Goal: Information Seeking & Learning: Learn about a topic

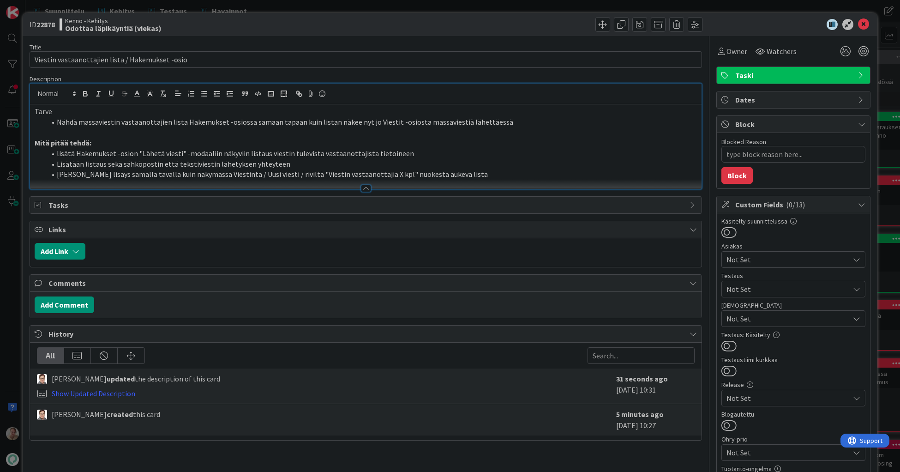
click at [460, 18] on div at bounding box center [535, 24] width 334 height 15
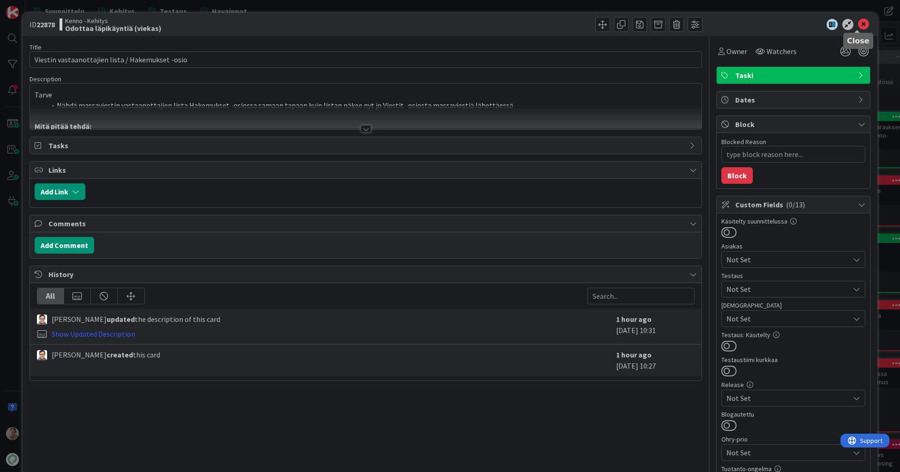
click at [858, 26] on icon at bounding box center [863, 24] width 11 height 11
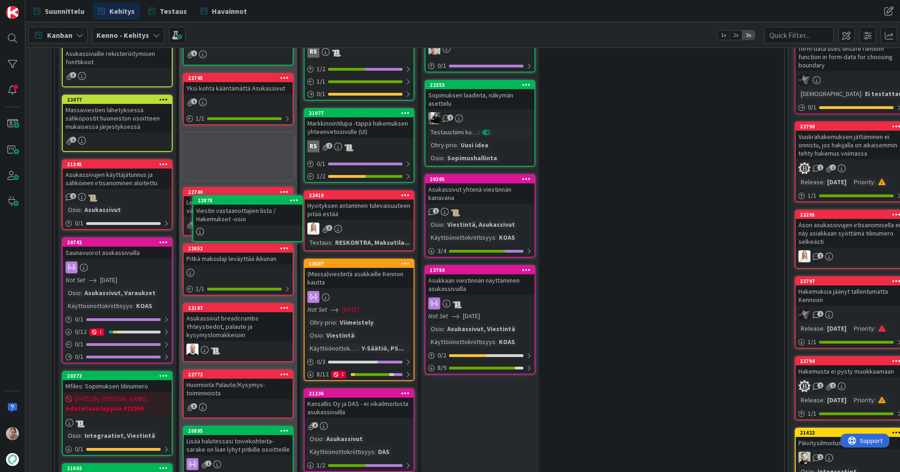
scroll to position [407, 0]
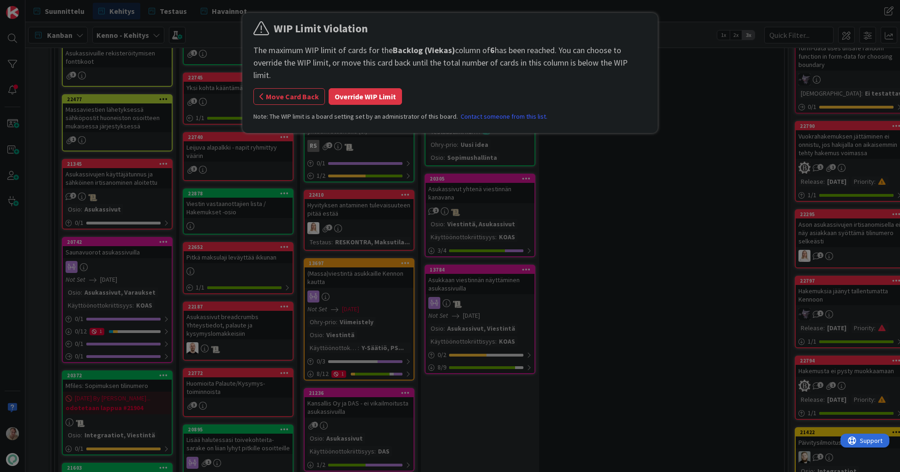
click at [361, 88] on button "Override WIP Limit" at bounding box center [365, 96] width 73 height 17
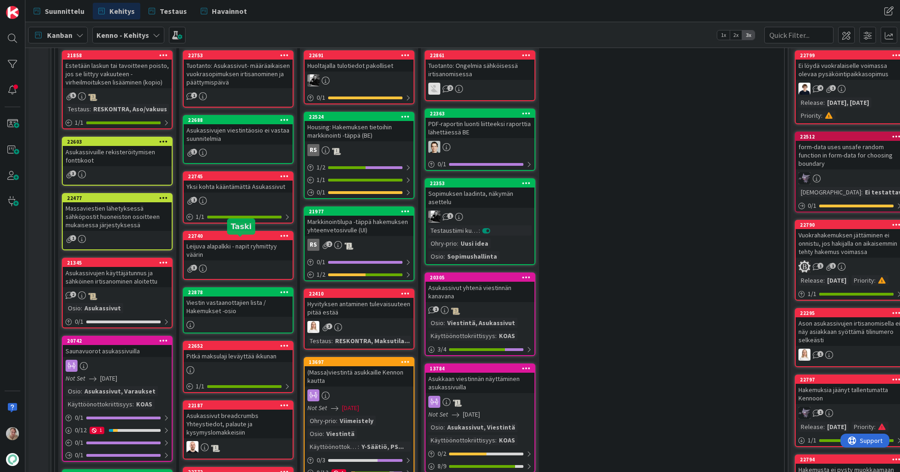
scroll to position [266, 0]
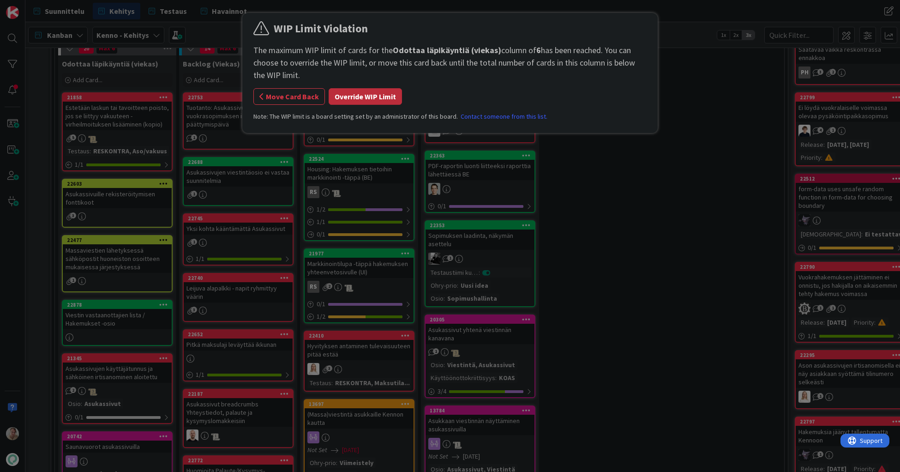
click at [359, 97] on button "Override WIP Limit" at bounding box center [365, 96] width 73 height 17
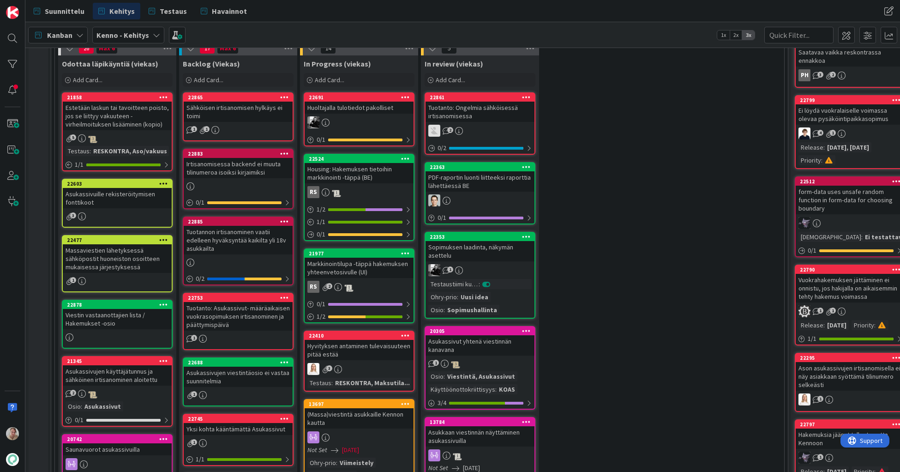
click at [232, 110] on div "Sähköisen irtisanomisen hylkäys ei toimi" at bounding box center [238, 112] width 109 height 20
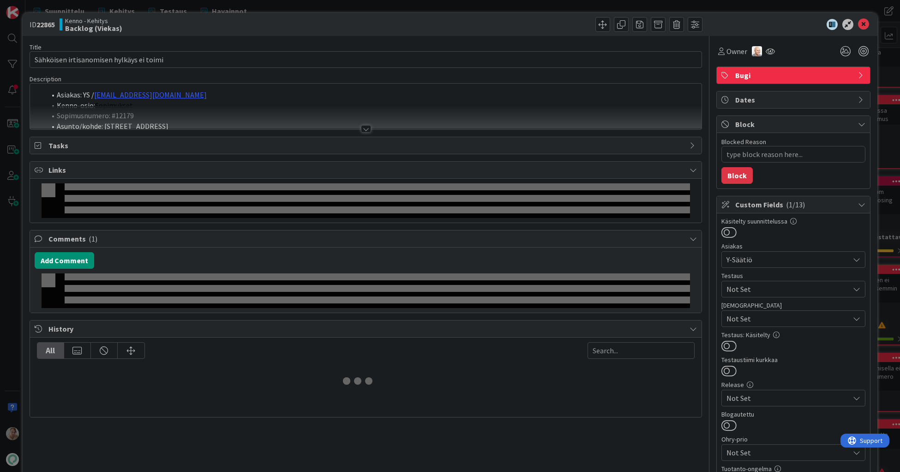
type textarea "x"
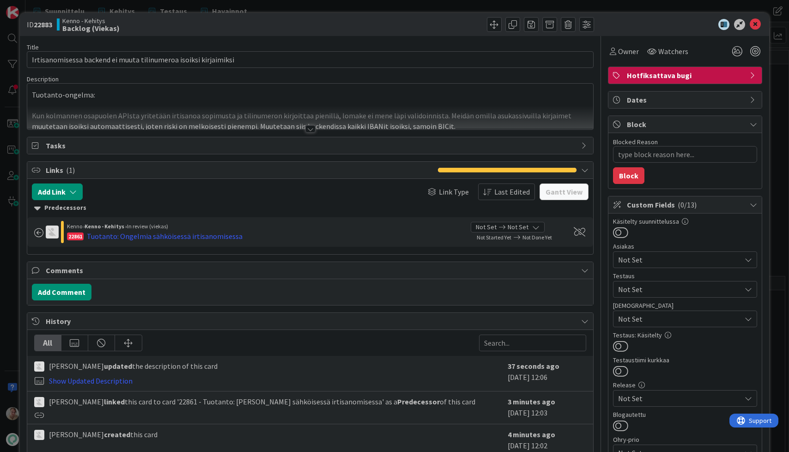
drag, startPoint x: 314, startPoint y: 96, endPoint x: 314, endPoint y: 102, distance: 5.6
click at [314, 100] on div "Tuotanto-ongelma: Kun kolmannen osapuolen APIsta yritetään irtisanoa sopimusta …" at bounding box center [310, 109] width 566 height 42
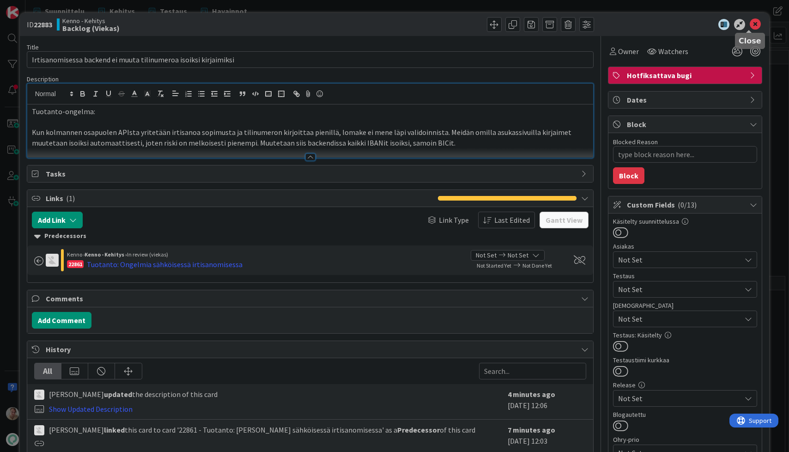
click at [751, 22] on icon at bounding box center [754, 24] width 11 height 11
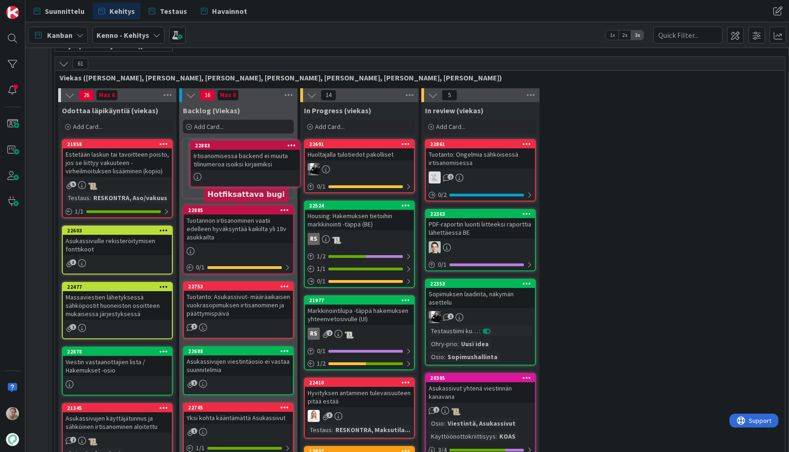
scroll to position [217, 0]
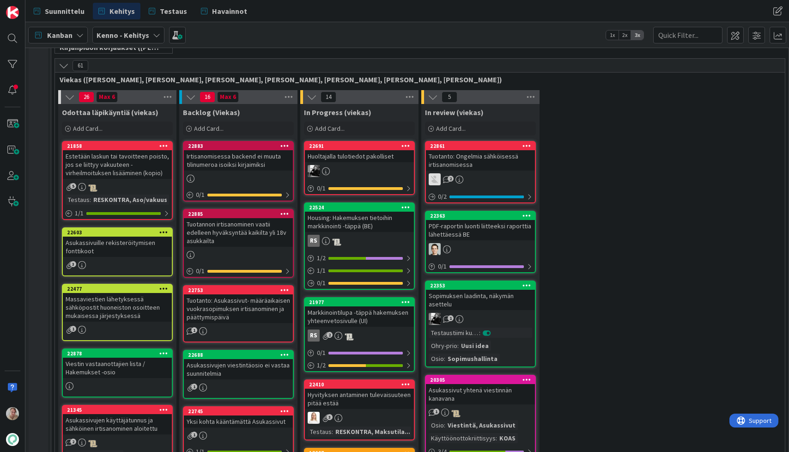
click at [235, 227] on div "Tuotannon irtisanominen vaatii edelleen hyväksyntää kaikilta yli 18v asukkailta" at bounding box center [238, 232] width 109 height 29
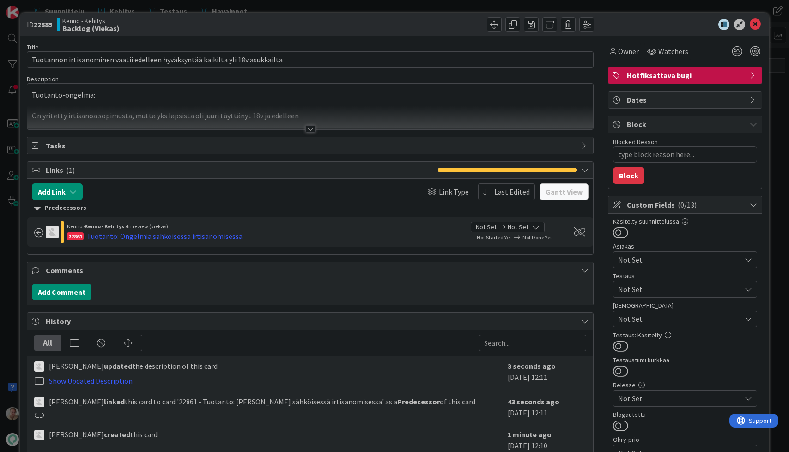
click at [211, 103] on div "Tuotanto-ongelma: On yritetty irtisanoa sopimusta, mutta yks lapsista oli juuri…" at bounding box center [310, 107] width 566 height 46
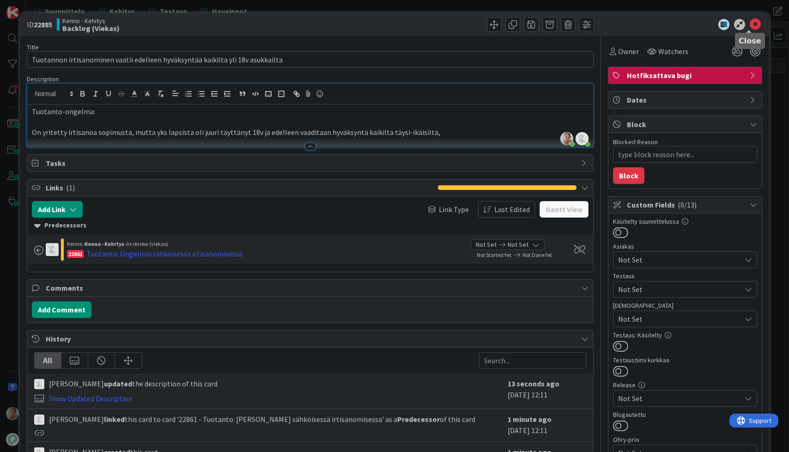
click at [750, 23] on icon at bounding box center [754, 24] width 11 height 11
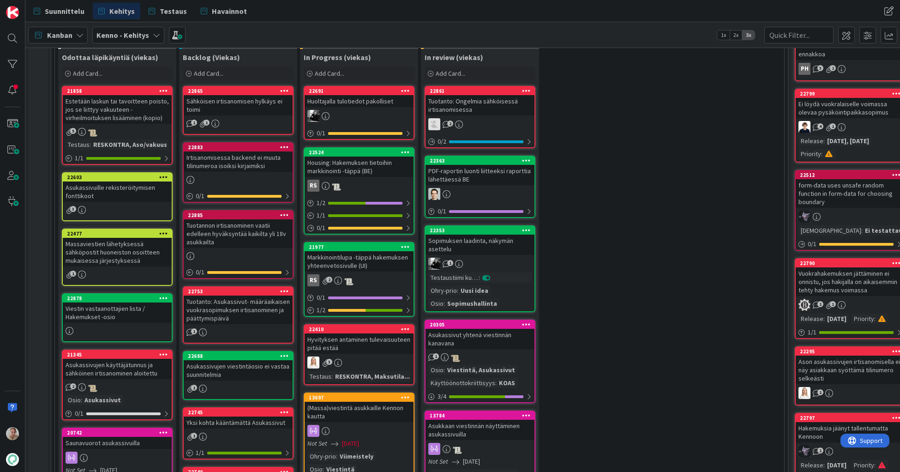
scroll to position [279, 0]
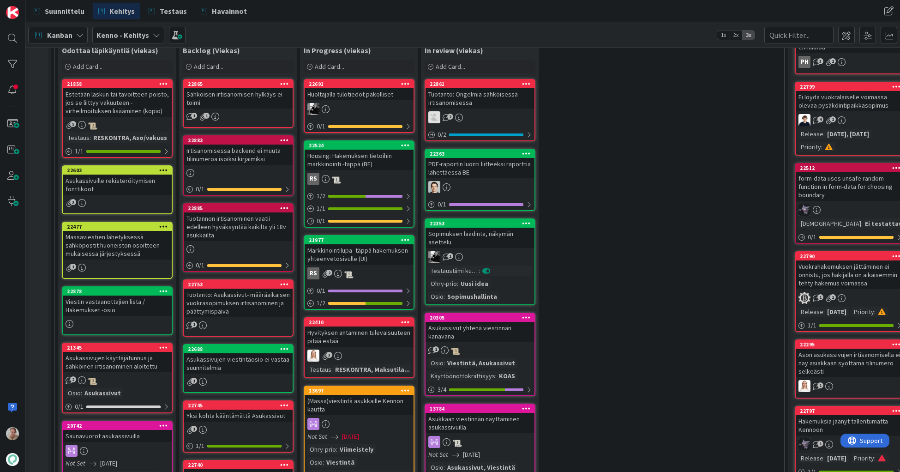
click at [231, 226] on div "Tuotannon irtisanominen vaatii edelleen hyväksyntää kaikilta yli 18v asukkailta" at bounding box center [238, 226] width 109 height 29
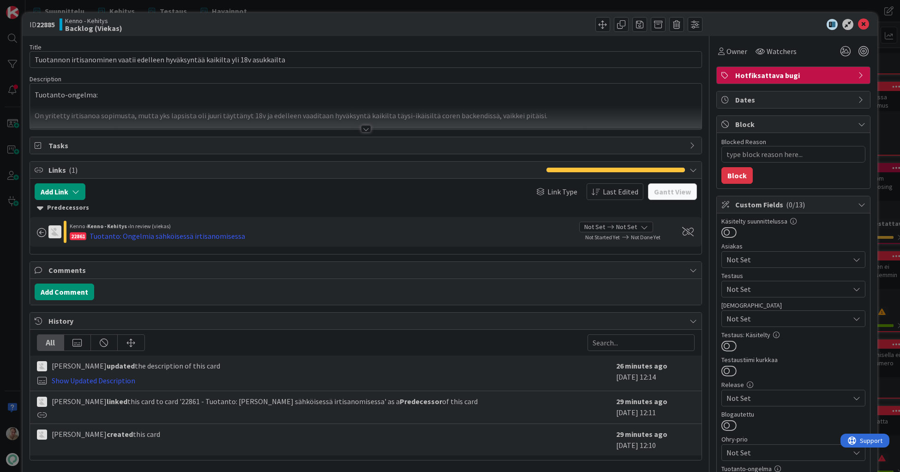
click at [268, 106] on div at bounding box center [366, 118] width 672 height 24
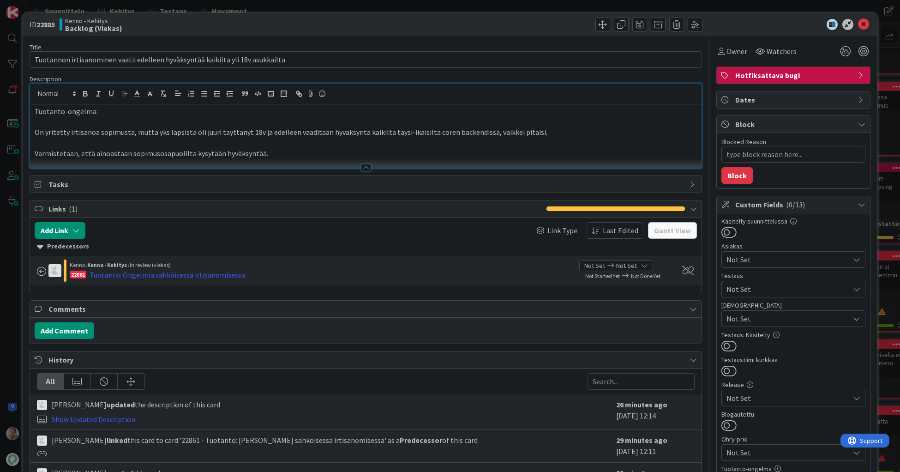
click at [278, 151] on p "Varmistetaan, että ainoastaan sopimusosapuolilta kysytään hyväksyntää." at bounding box center [366, 153] width 663 height 11
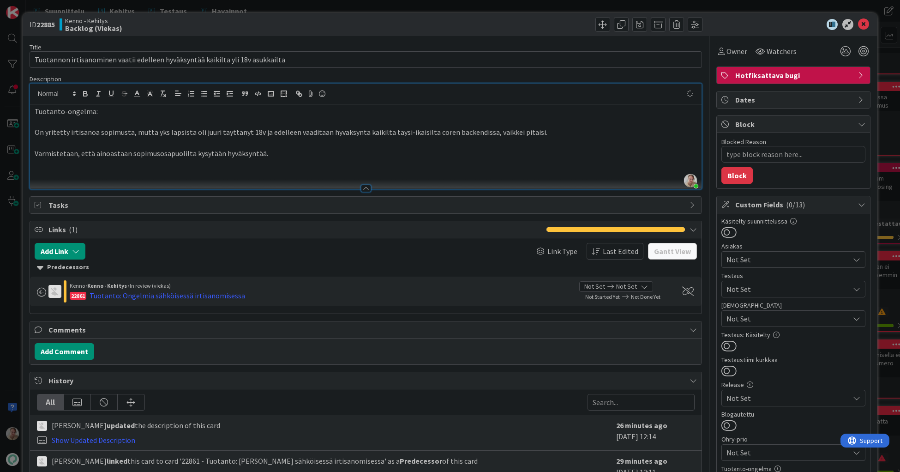
type textarea "x"
click at [68, 254] on button "Add Link" at bounding box center [60, 251] width 51 height 17
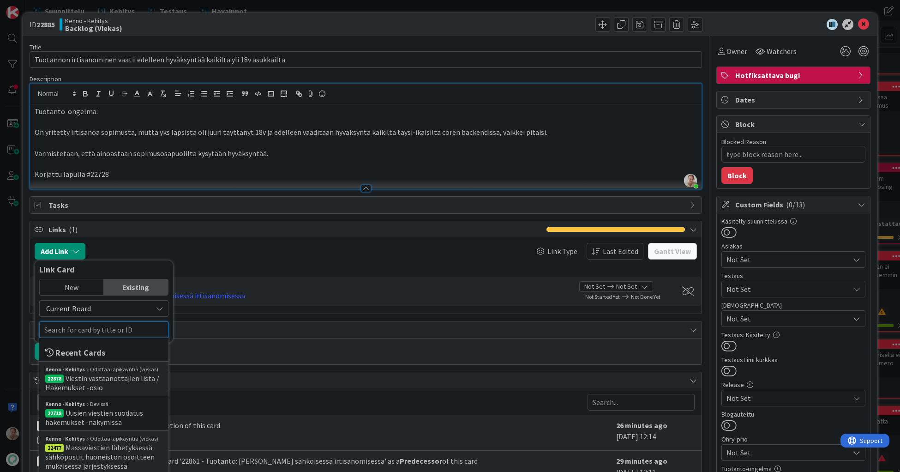
click at [84, 327] on input "text" at bounding box center [103, 329] width 129 height 17
paste input "22728"
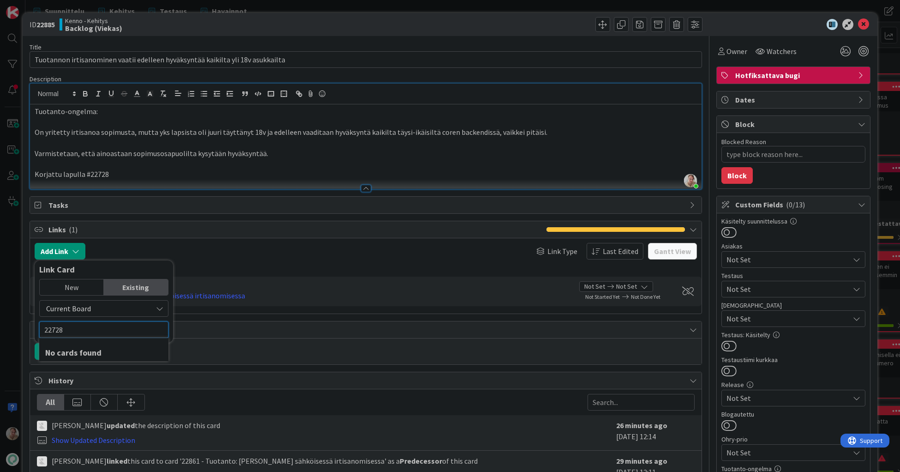
type input "22728"
click at [103, 308] on span "Current Board" at bounding box center [95, 308] width 103 height 13
click at [96, 343] on span "All Boards" at bounding box center [108, 347] width 128 height 14
click at [96, 329] on input "22728" at bounding box center [103, 329] width 129 height 17
click at [93, 375] on span "Tuotanto: Asukassivuilla sopimuksen irtisanominen menee virhetilaan" at bounding box center [99, 387] width 108 height 28
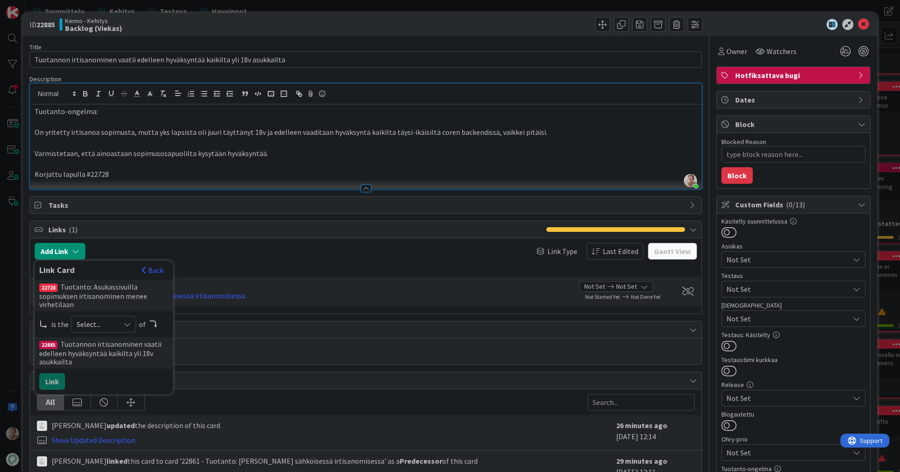
click at [86, 318] on span "Select..." at bounding box center [96, 324] width 39 height 13
click at [117, 377] on span "predecessor" at bounding box center [153, 379] width 104 height 14
click at [54, 379] on button "Link" at bounding box center [52, 381] width 26 height 17
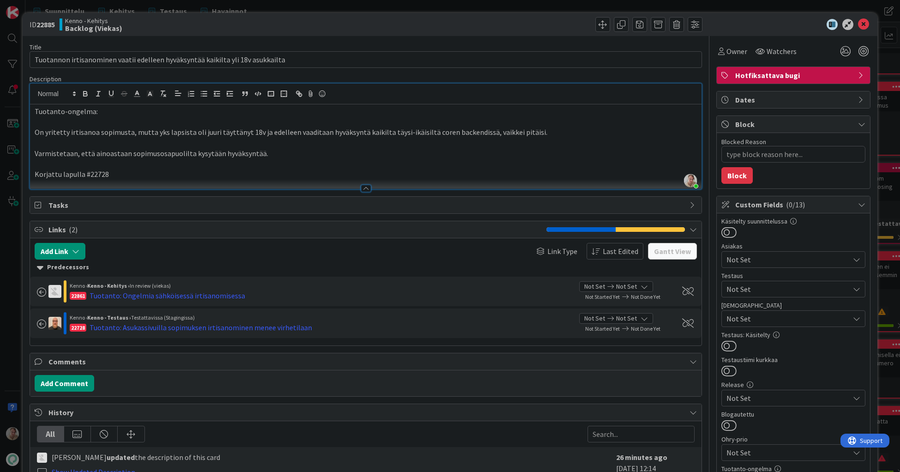
click at [138, 176] on p "Korjattu lapulla #22728" at bounding box center [366, 174] width 663 height 11
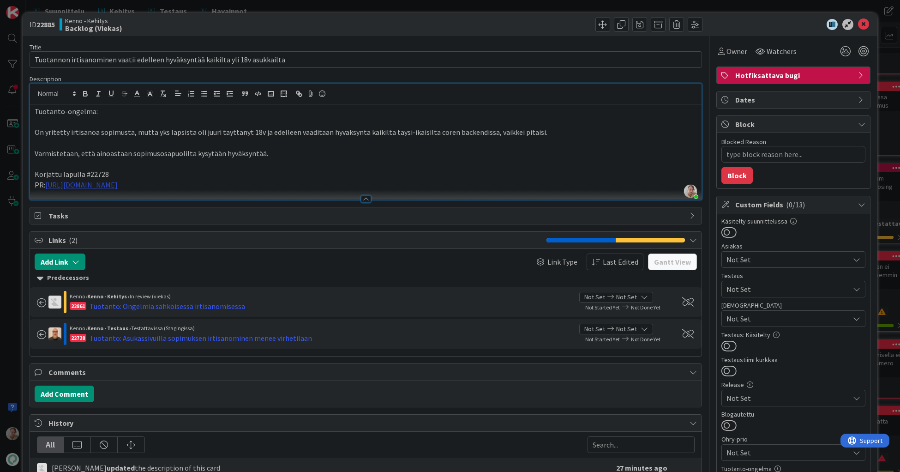
drag, startPoint x: 199, startPoint y: 184, endPoint x: 47, endPoint y: 187, distance: 152.4
click at [47, 187] on p "PR: https://github.com/pandiafi/kenno/pull/8227" at bounding box center [366, 185] width 663 height 11
copy link "[URL][DOMAIN_NAME]"
type textarea "x"
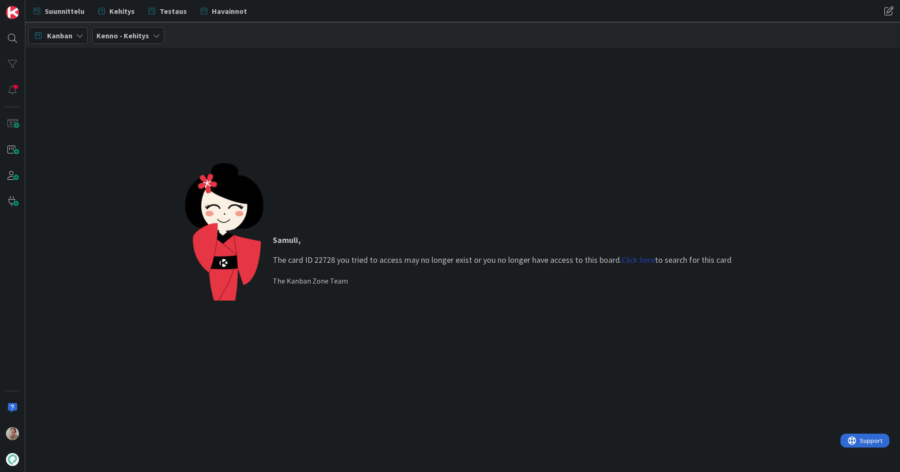
click at [631, 261] on link "Click here" at bounding box center [638, 259] width 33 height 11
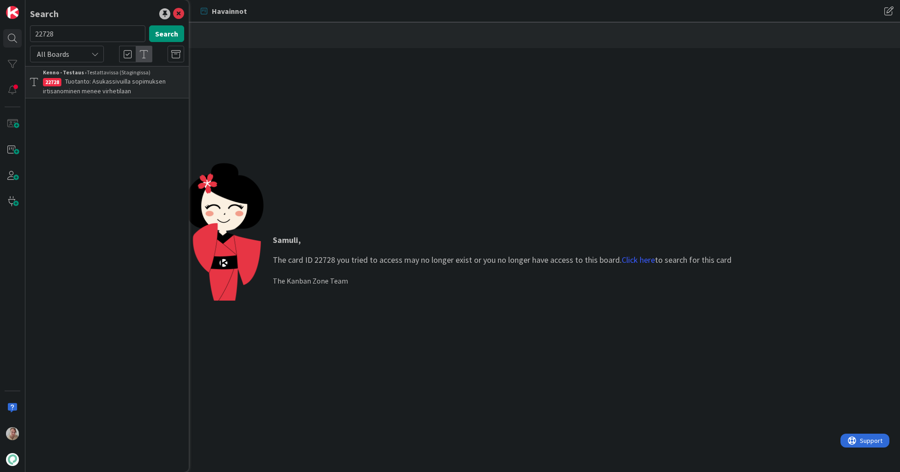
click at [85, 93] on span "Tuotanto: Asukassivuilla sopimuksen irtisanominen menee virhetilaan" at bounding box center [104, 86] width 123 height 18
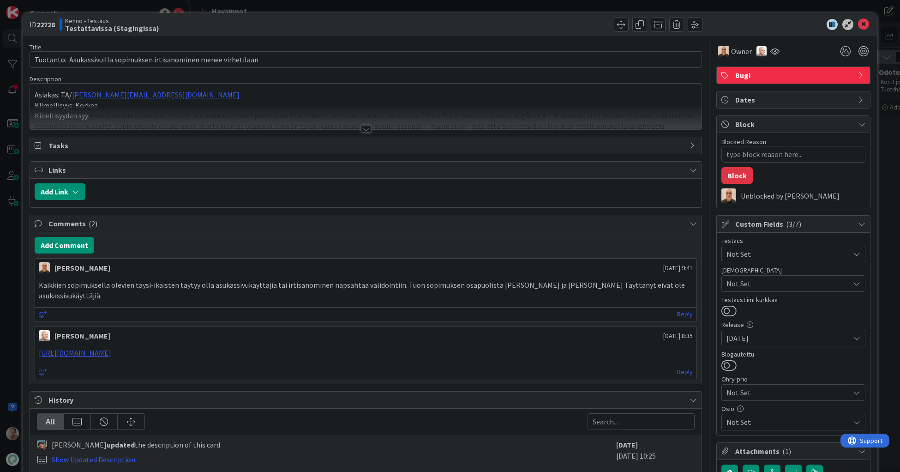
click at [225, 88] on div "Asiakas: TA/ johanna.salama@ta.fi Kiireellisyys: Korkea Kiirellisyyden syy: Asu…" at bounding box center [366, 109] width 672 height 42
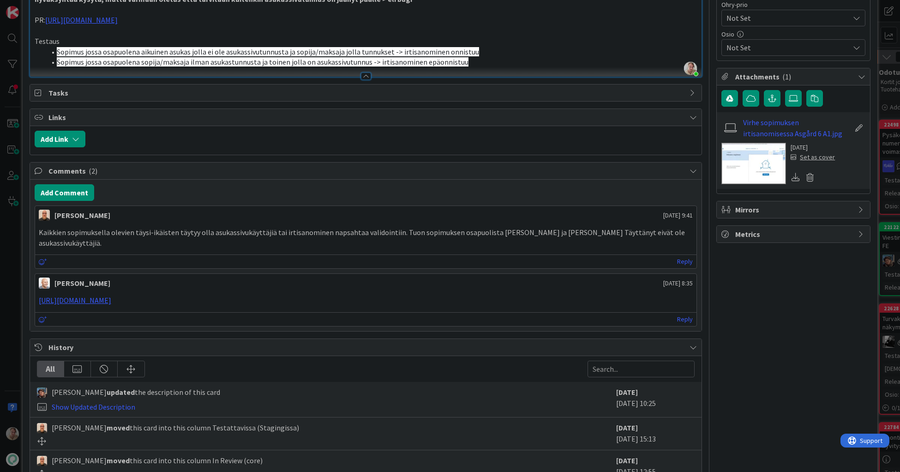
scroll to position [265, 0]
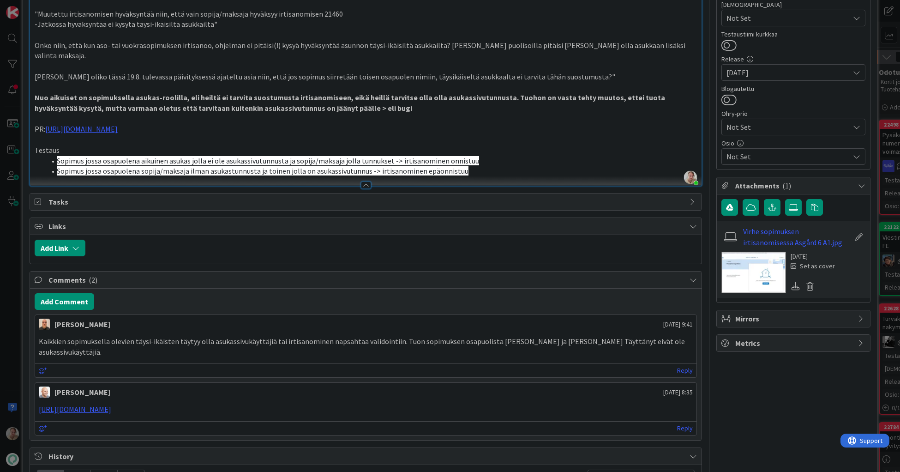
drag, startPoint x: 195, startPoint y: 121, endPoint x: 25, endPoint y: 119, distance: 169.5
click at [25, 119] on div "ID 22728 Kenno - Testaus Testattavissa (Stagingissa) Title 69 / 128 Tuotanto: A…" at bounding box center [450, 218] width 855 height 943
copy p "PR: https://github.com/pandiafi/kenno/pull/8227"
click at [231, 124] on p "PR: https://github.com/pandiafi/kenno/pull/8227" at bounding box center [366, 129] width 663 height 11
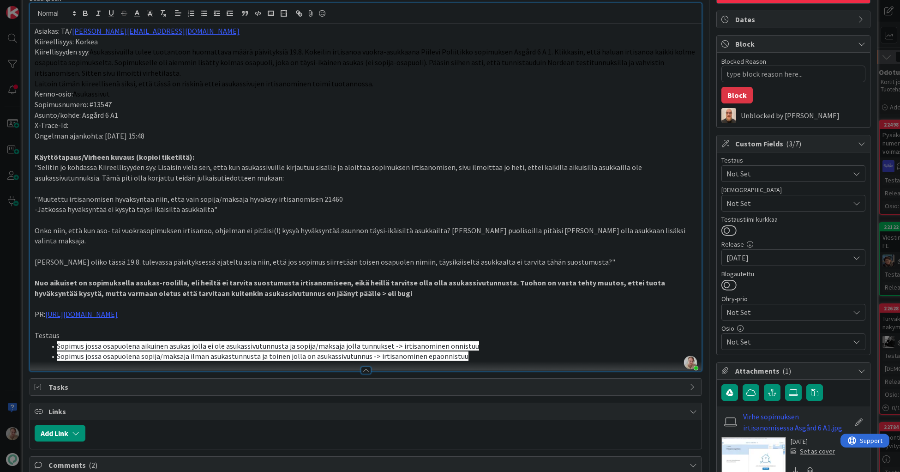
scroll to position [175, 0]
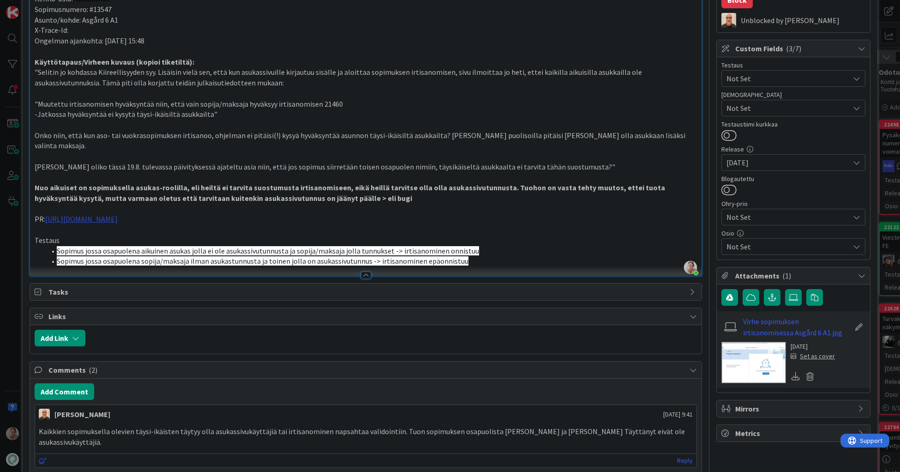
click at [118, 214] on link "[URL][DOMAIN_NAME]" at bounding box center [81, 218] width 72 height 9
click at [125, 224] on link "[URL][DOMAIN_NAME]" at bounding box center [92, 227] width 63 height 12
click at [243, 162] on p "Vai oliko tässä 19.8. tulevassa päivityksessä ajateltu asia niin, että jos sopi…" at bounding box center [366, 167] width 663 height 11
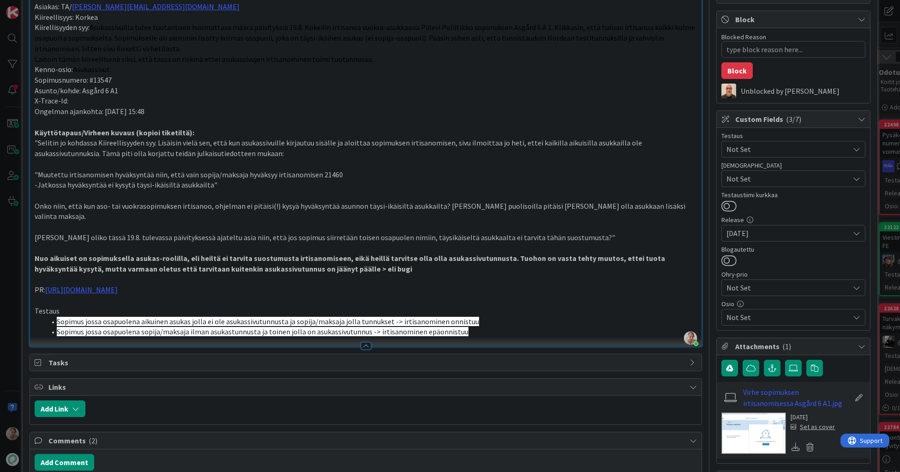
scroll to position [103, 0]
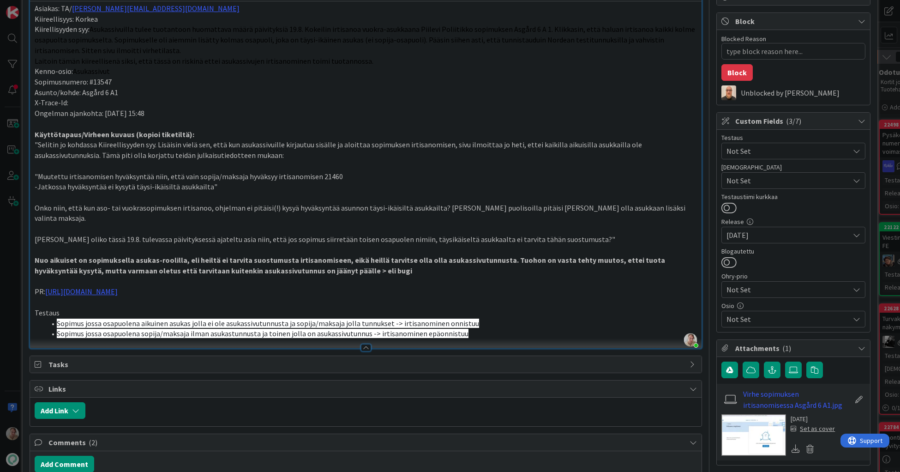
type textarea "x"
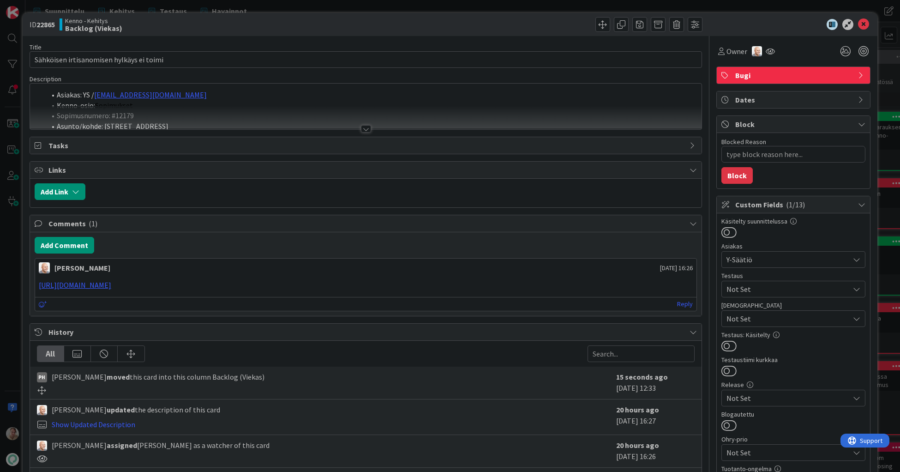
click at [292, 109] on div at bounding box center [366, 118] width 672 height 24
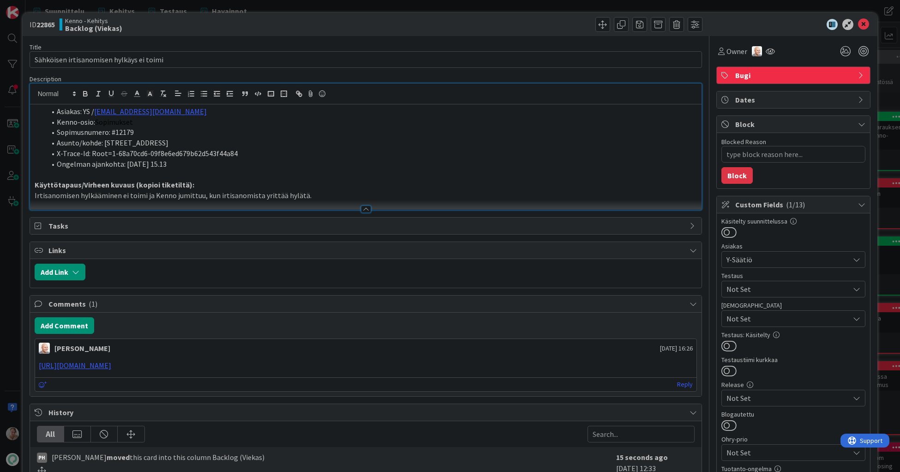
click at [472, 20] on div at bounding box center [535, 24] width 334 height 15
click at [862, 23] on icon at bounding box center [863, 24] width 11 height 11
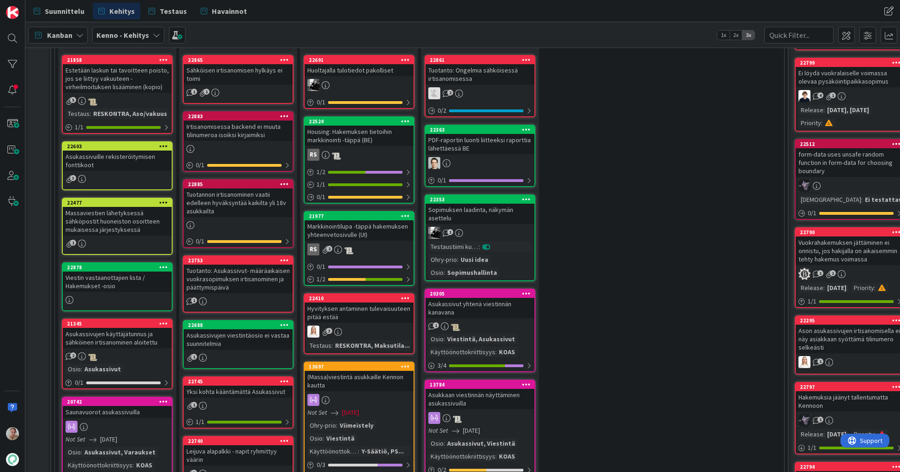
scroll to position [304, 0]
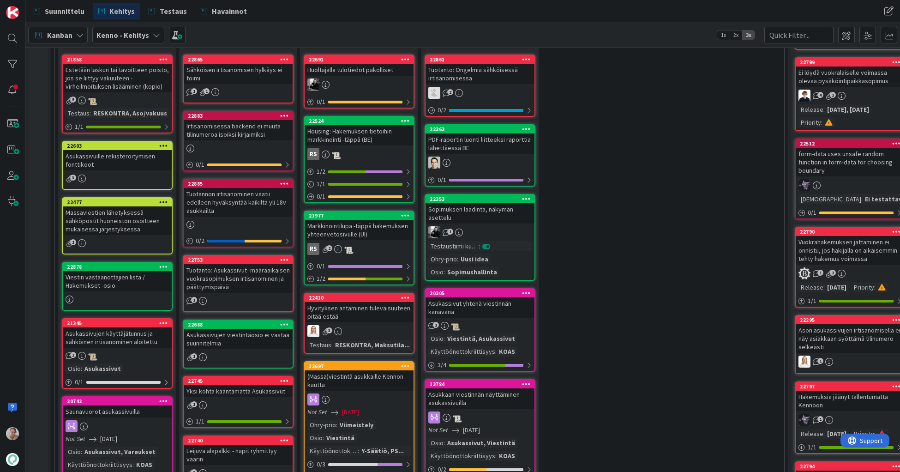
click at [246, 70] on div "Sähköisen irtisanomisen hylkäys ei toimi" at bounding box center [238, 74] width 109 height 20
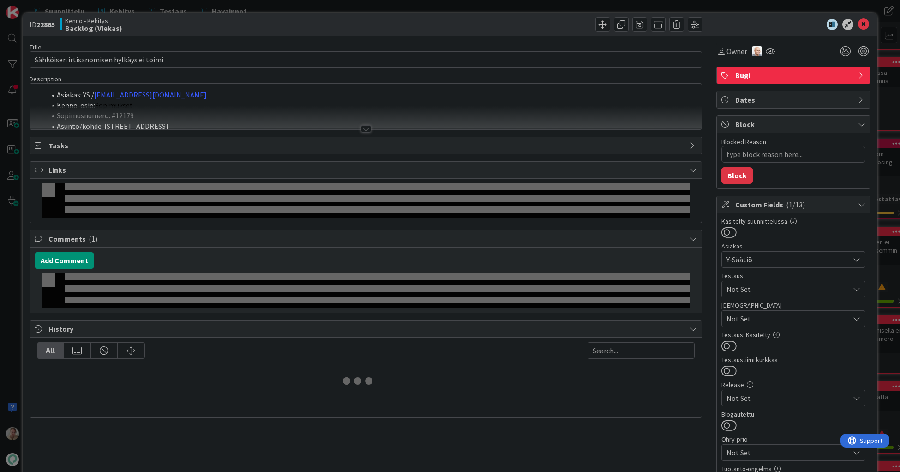
type textarea "x"
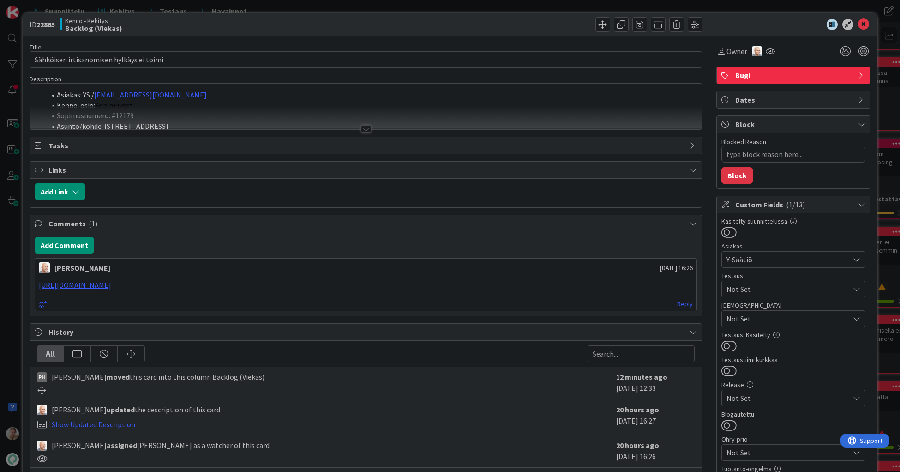
click at [283, 108] on div at bounding box center [366, 118] width 672 height 24
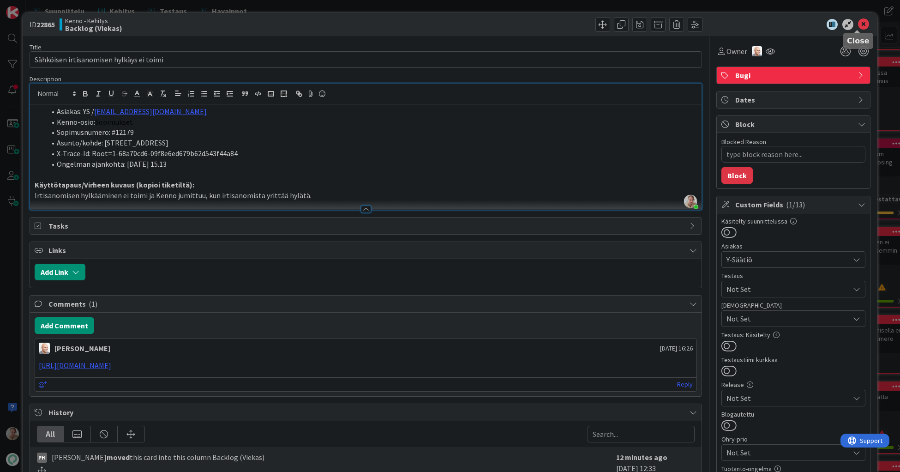
click at [858, 26] on icon at bounding box center [863, 24] width 11 height 11
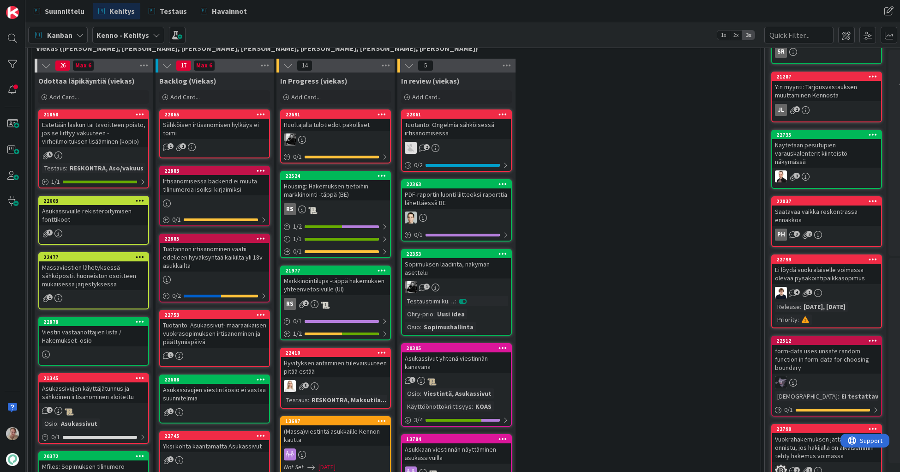
scroll to position [293, 24]
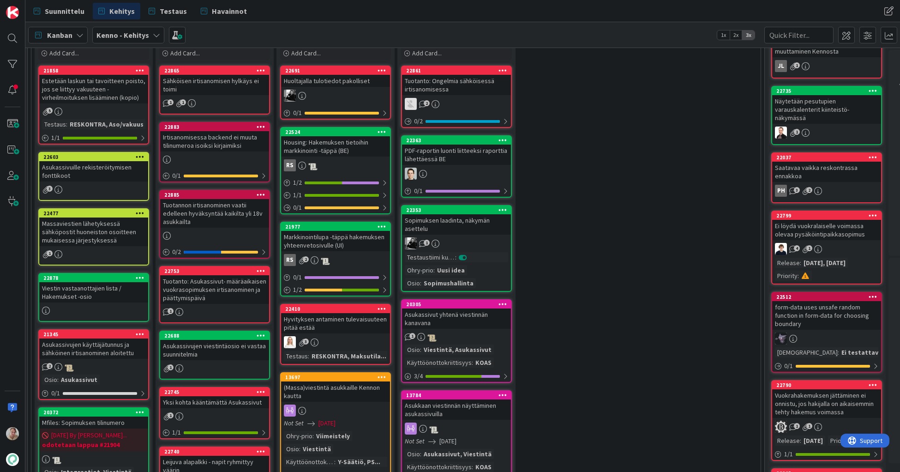
click at [230, 212] on div "Tuotannon irtisanominen vaatii edelleen hyväksyntää kaikilta yli 18v asukkailta" at bounding box center [214, 213] width 109 height 29
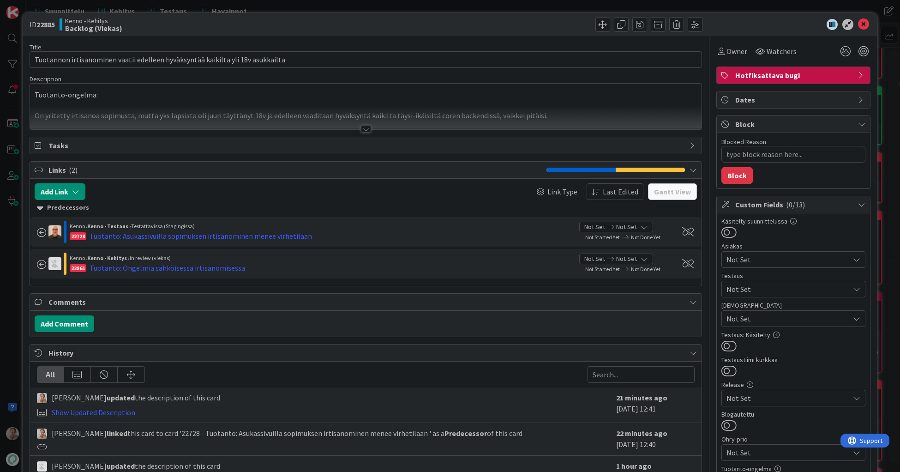
click at [242, 106] on div at bounding box center [366, 118] width 672 height 24
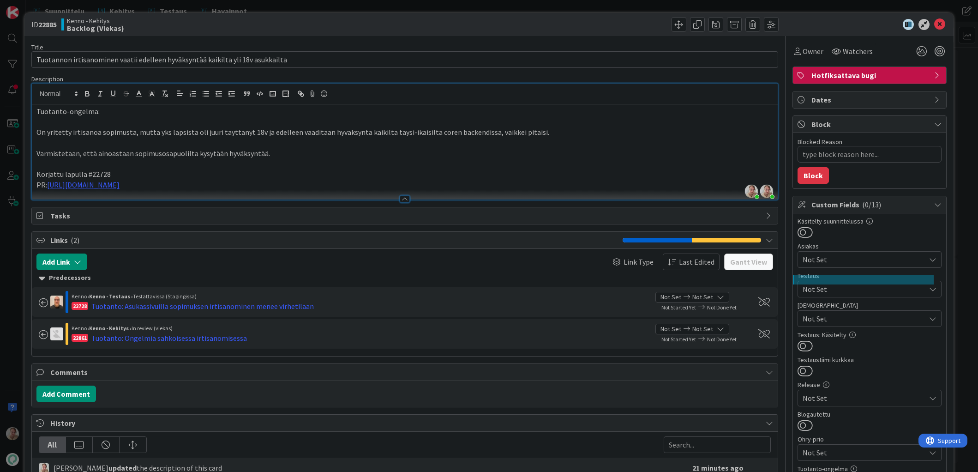
scroll to position [293, 0]
click at [900, 24] on icon at bounding box center [939, 24] width 11 height 11
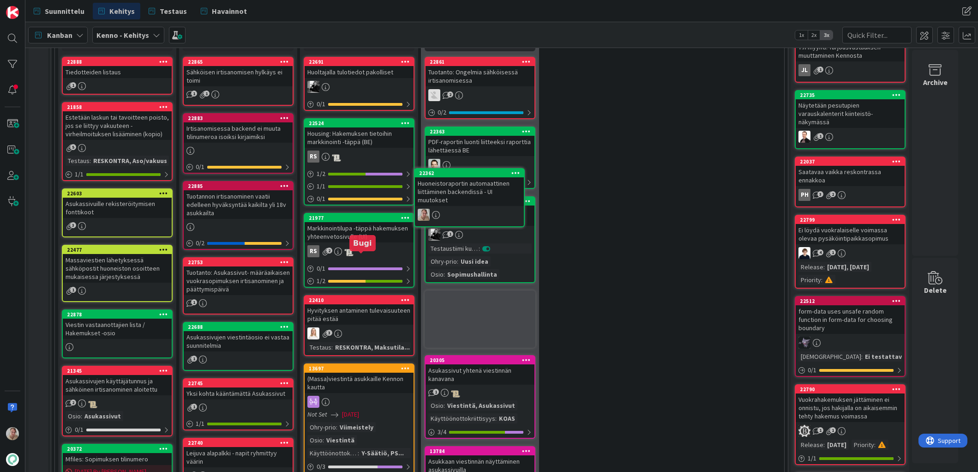
scroll to position [301, 0]
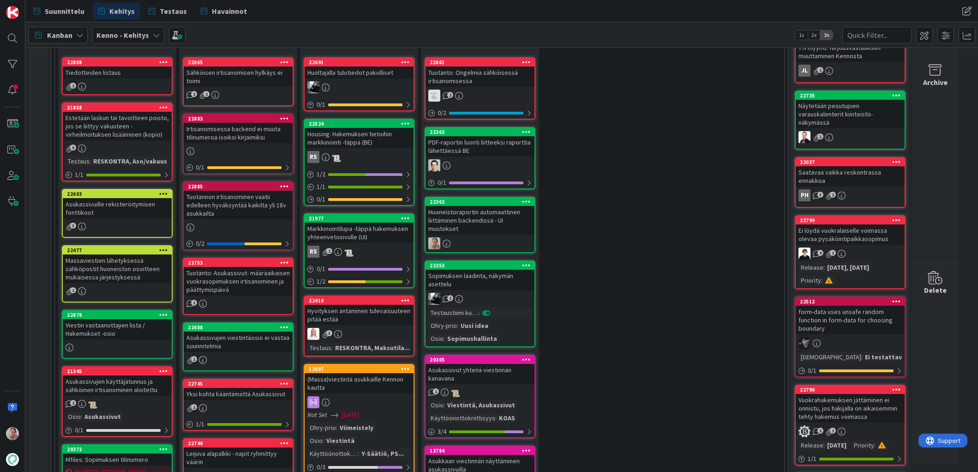
click at [492, 145] on div "PDF-raportin luonti liitteeksi raporttia lähettäessä BE" at bounding box center [480, 146] width 109 height 20
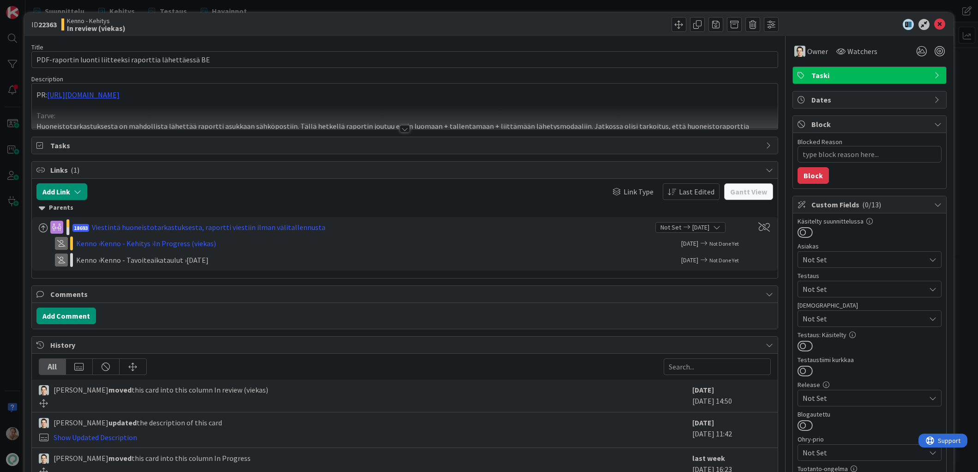
click at [211, 106] on div at bounding box center [405, 118] width 746 height 24
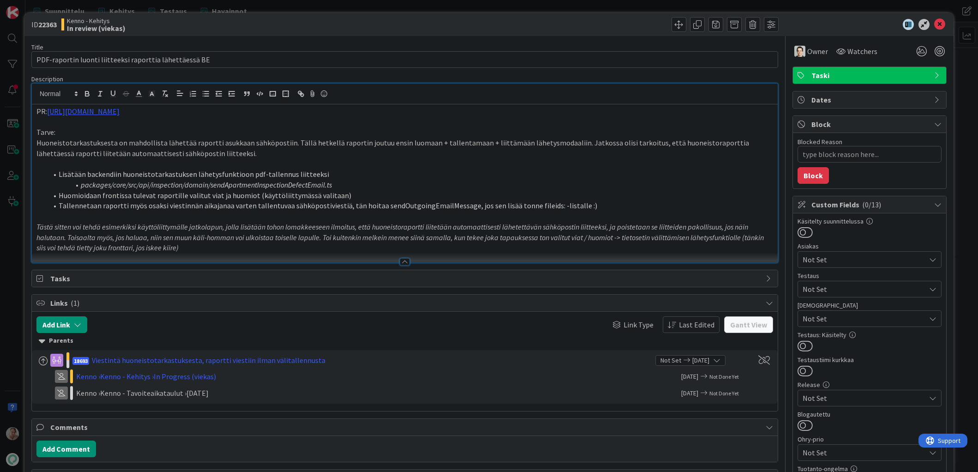
drag, startPoint x: 199, startPoint y: 108, endPoint x: 24, endPoint y: 99, distance: 175.7
click at [24, 99] on div "ID 22363 Kenno - Kehitys In review (viekas) Title 55 / 128 PDF-raportin luonti …" at bounding box center [489, 236] width 978 height 472
copy p "PR: https://github.com/pandiafi/kenno/pull/8229"
click at [900, 27] on icon at bounding box center [939, 24] width 11 height 11
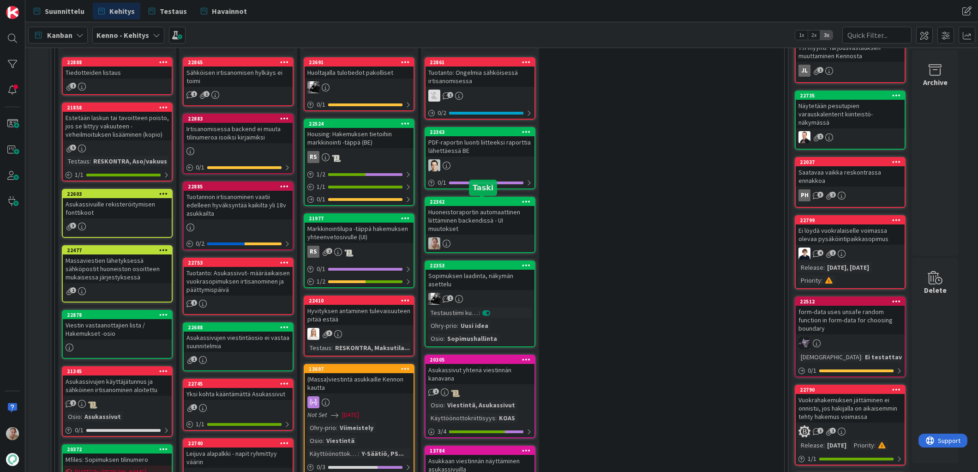
click at [475, 222] on div "Huoneistoraportin automaattinen liittäminen backendissä - UI muutokset" at bounding box center [480, 220] width 109 height 29
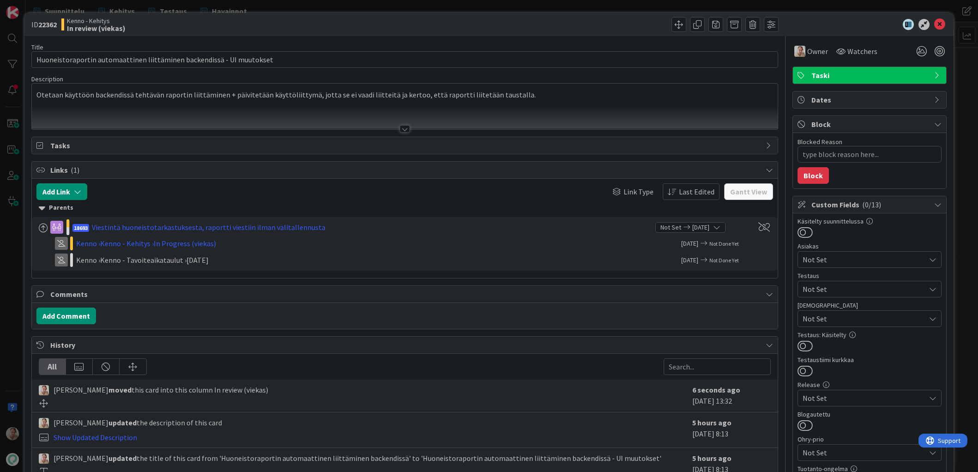
click at [122, 112] on div at bounding box center [405, 118] width 746 height 24
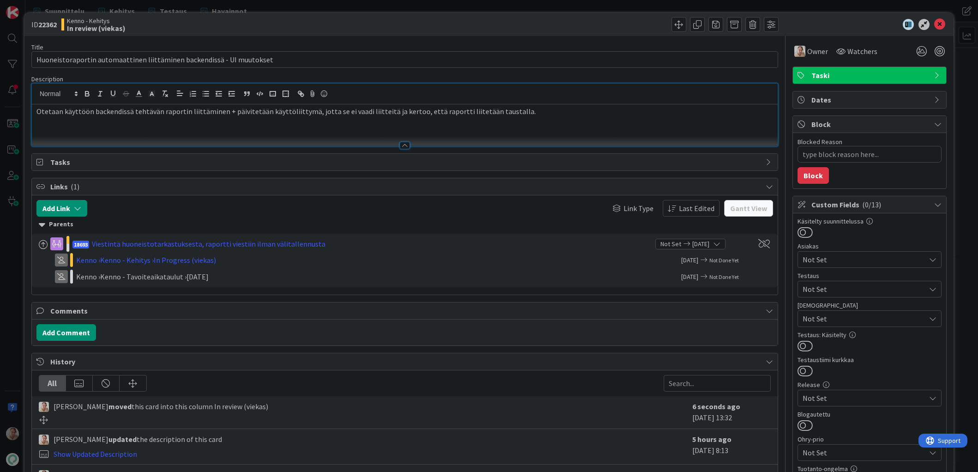
click at [549, 115] on p "Otetaan käyttöön backendissä tehtävän raportin liittäminen + päivitetään käyttö…" at bounding box center [404, 111] width 737 height 11
click at [900, 24] on icon at bounding box center [939, 24] width 11 height 11
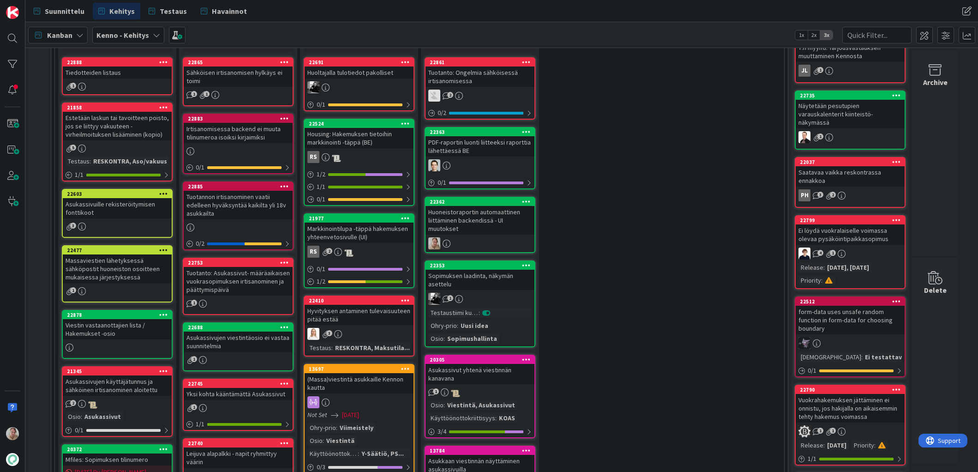
click at [461, 148] on div "PDF-raportin luonti liitteeksi raporttia lähettäessä BE" at bounding box center [480, 146] width 109 height 20
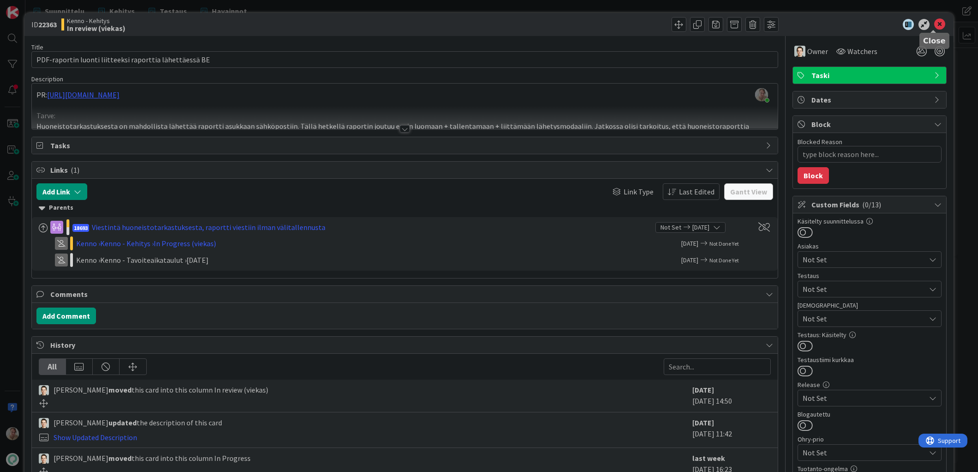
click at [900, 28] on icon at bounding box center [939, 24] width 11 height 11
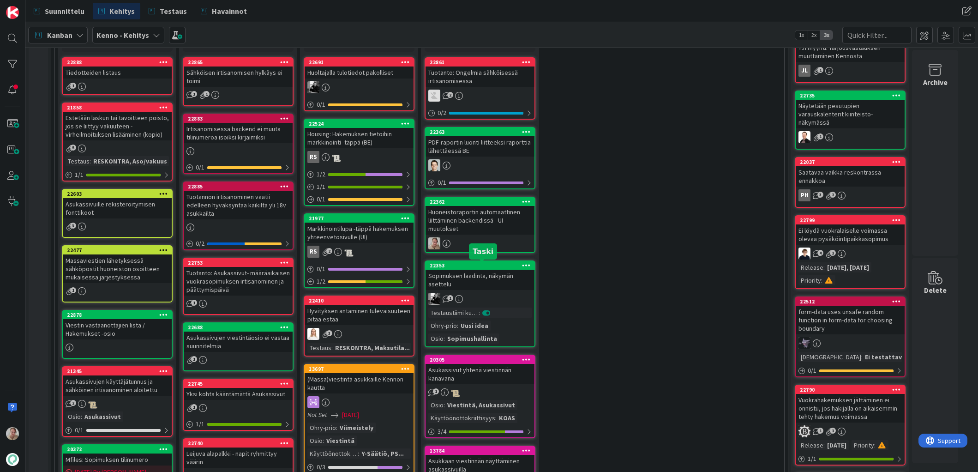
click at [451, 240] on div at bounding box center [480, 243] width 109 height 12
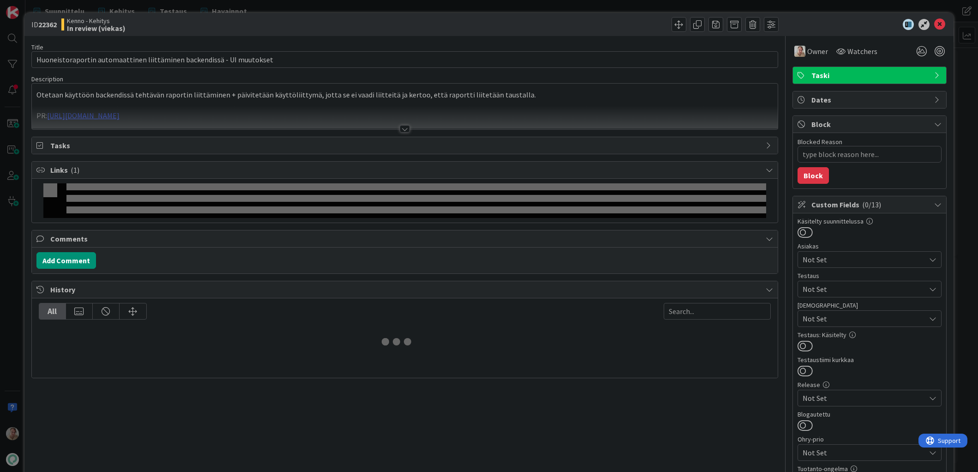
type textarea "x"
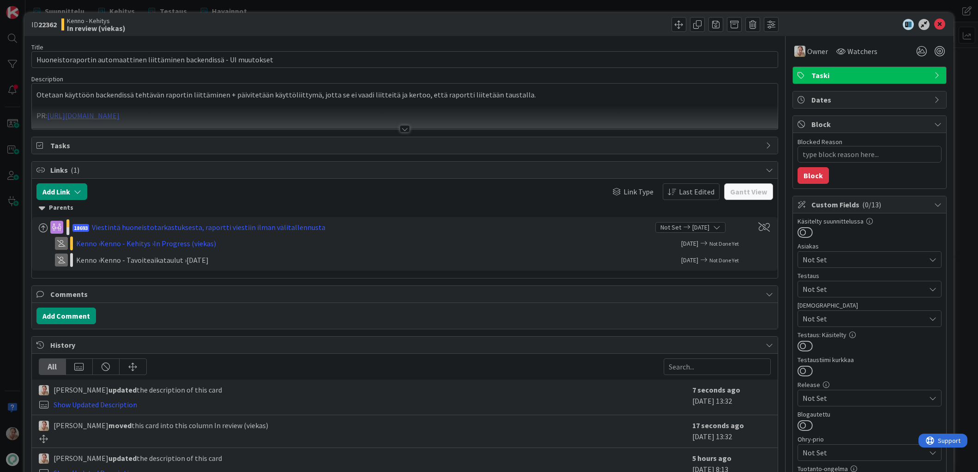
click at [220, 116] on div at bounding box center [405, 118] width 746 height 24
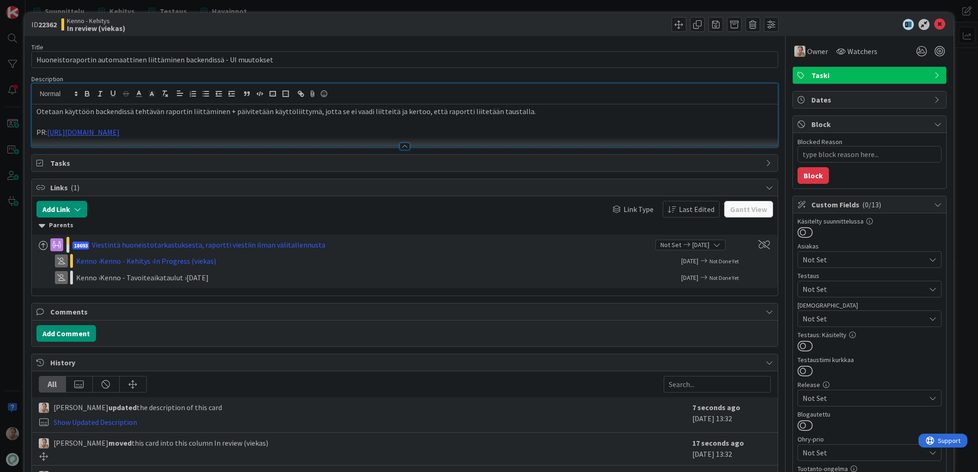
drag, startPoint x: 232, startPoint y: 124, endPoint x: 269, endPoint y: 128, distance: 37.2
click at [232, 124] on p at bounding box center [404, 122] width 737 height 11
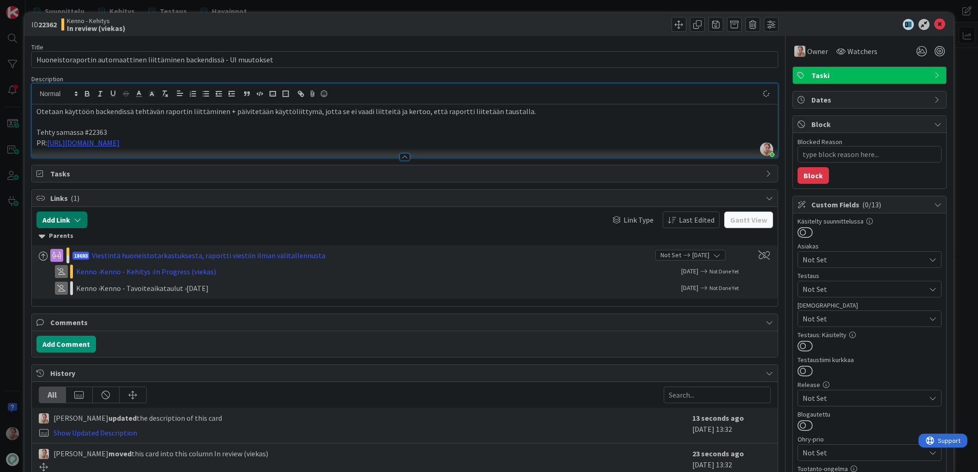
type textarea "x"
click at [66, 216] on button "Add Link" at bounding box center [61, 219] width 51 height 17
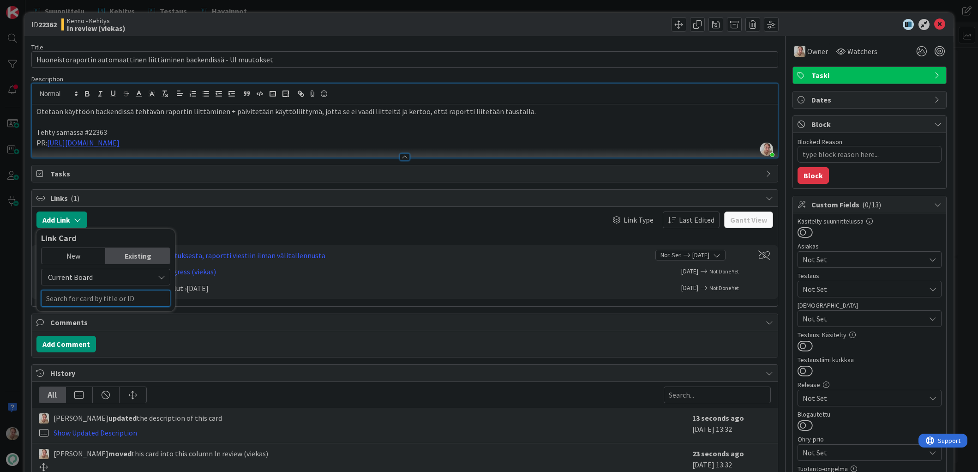
click at [89, 295] on input "text" at bounding box center [105, 298] width 129 height 17
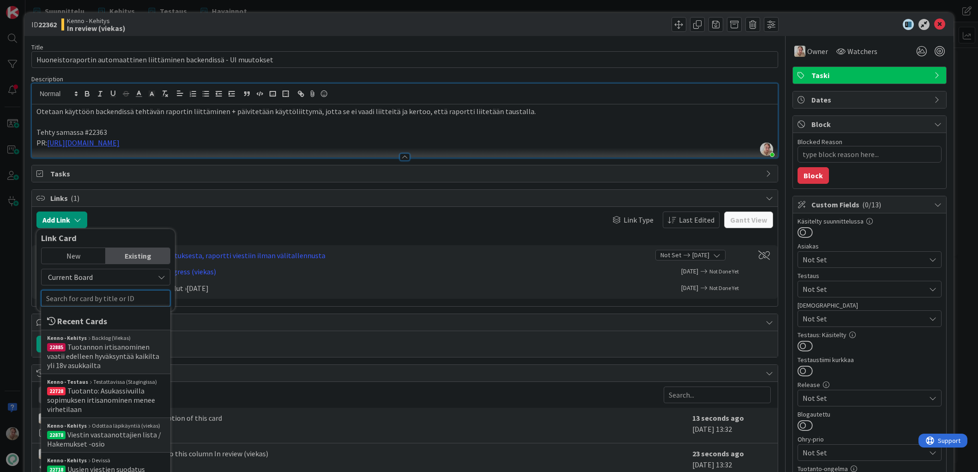
paste input "22363"
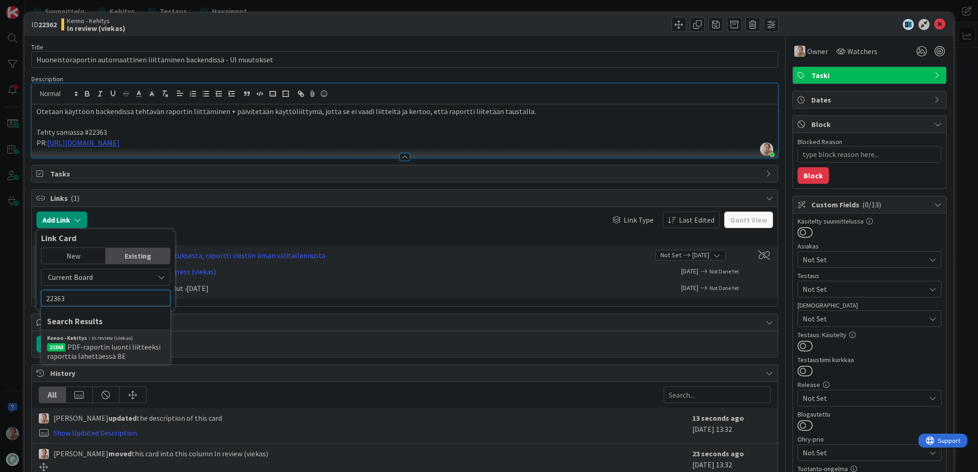
type input "22363"
click at [105, 340] on div "Kenno - Kehitys In review (viekas)" at bounding box center [105, 338] width 117 height 8
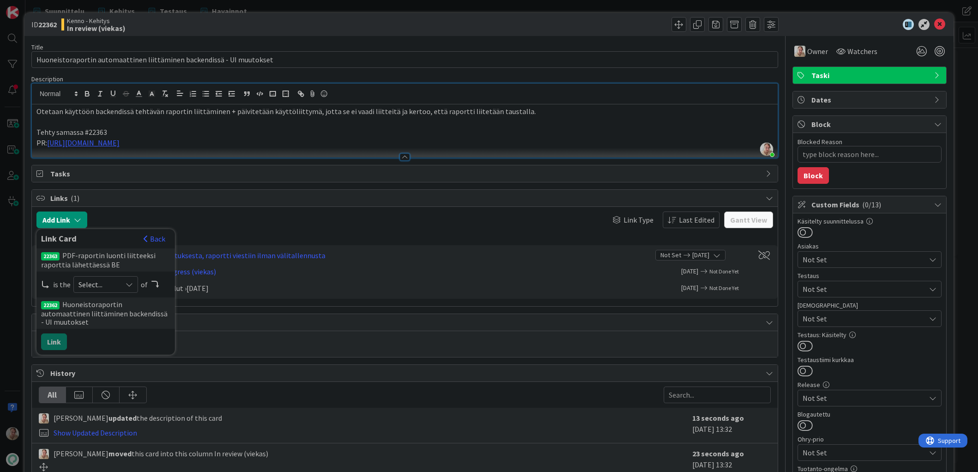
click at [100, 282] on span "Select..." at bounding box center [97, 284] width 39 height 13
click at [105, 339] on span "predecessor" at bounding box center [154, 339] width 104 height 14
click at [57, 335] on button "Link" at bounding box center [54, 341] width 26 height 17
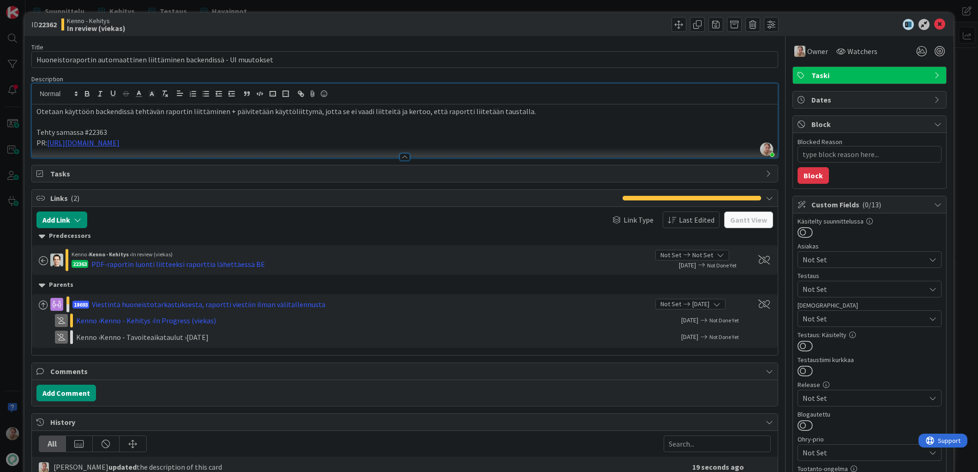
click at [111, 127] on p "Tehty samassa #22363" at bounding box center [404, 132] width 737 height 11
click at [132, 131] on p "Tehty samassa #22363" at bounding box center [404, 132] width 737 height 11
click at [306, 139] on p "PR: https://github.com/pandiafi/kenno/pull/8229" at bounding box center [404, 143] width 737 height 11
click at [900, 26] on icon at bounding box center [924, 24] width 11 height 11
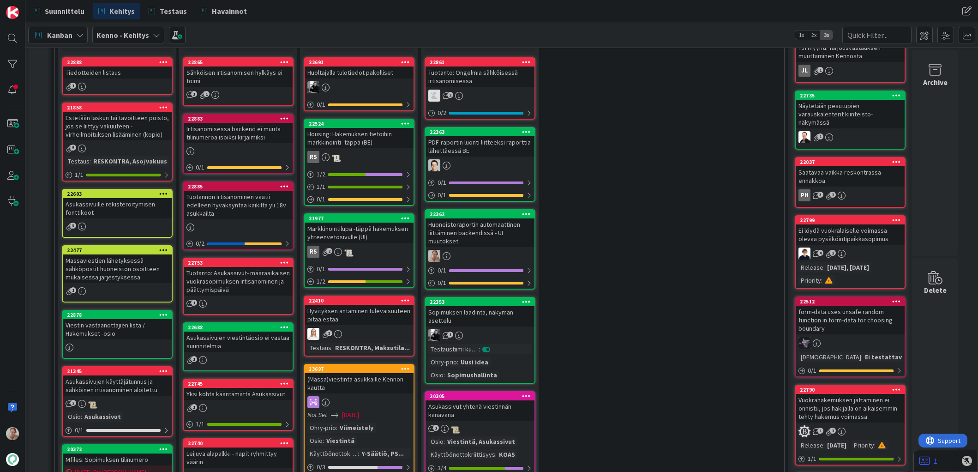
click at [900, 464] on div "1" at bounding box center [946, 461] width 65 height 22
click at [900, 459] on icon at bounding box center [925, 460] width 11 height 9
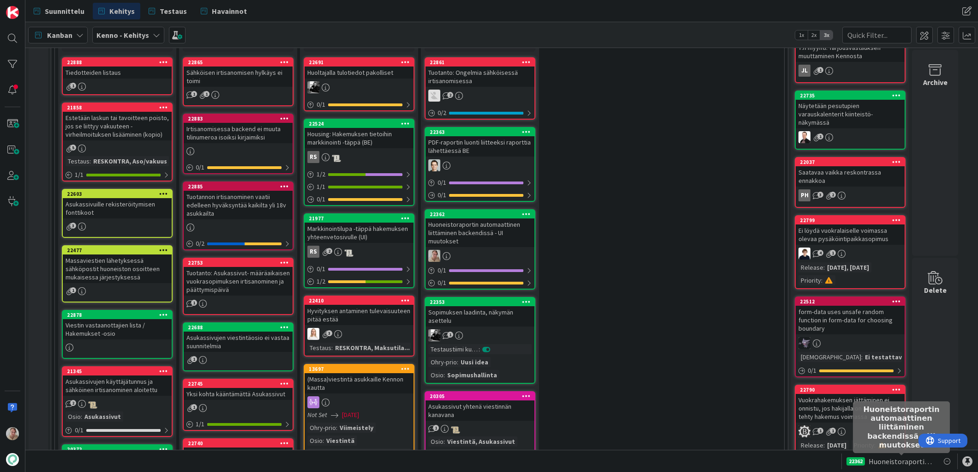
click at [894, 458] on span "Huoneistoraportin automaattinen liittäminen backendissä - UI muutokset" at bounding box center [902, 461] width 66 height 11
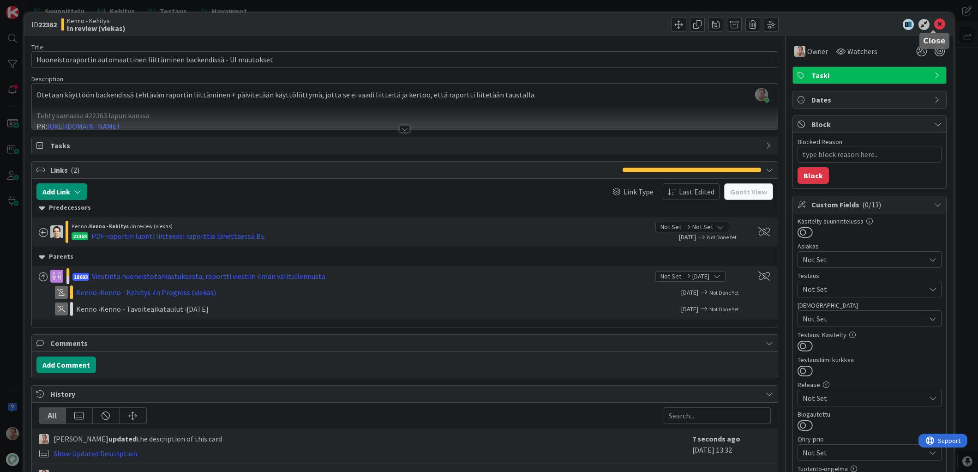
click at [900, 24] on icon at bounding box center [939, 24] width 11 height 11
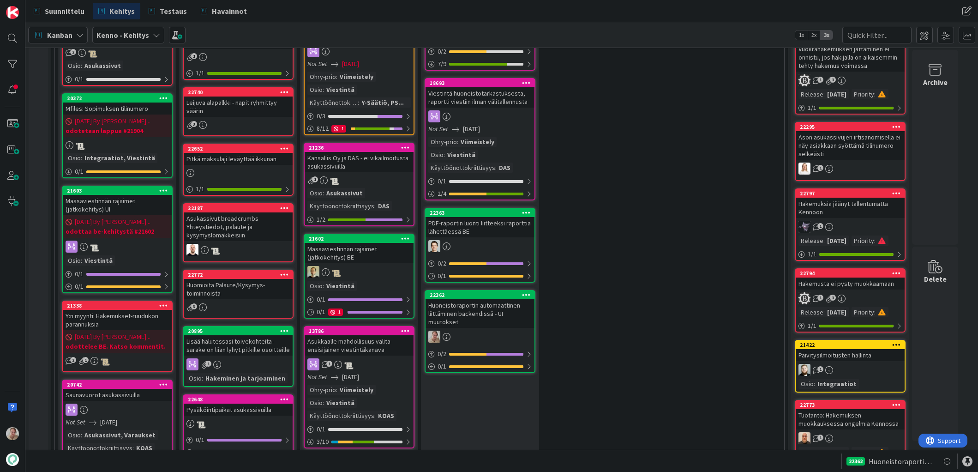
scroll to position [643, 0]
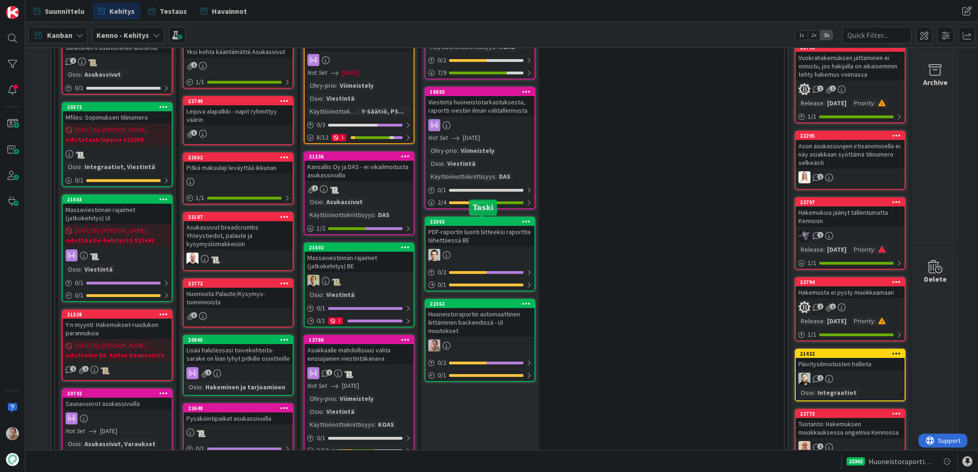
click at [470, 230] on div "PDF-raportin luonti liitteeksi raporttia lähettäessä BE" at bounding box center [480, 236] width 109 height 20
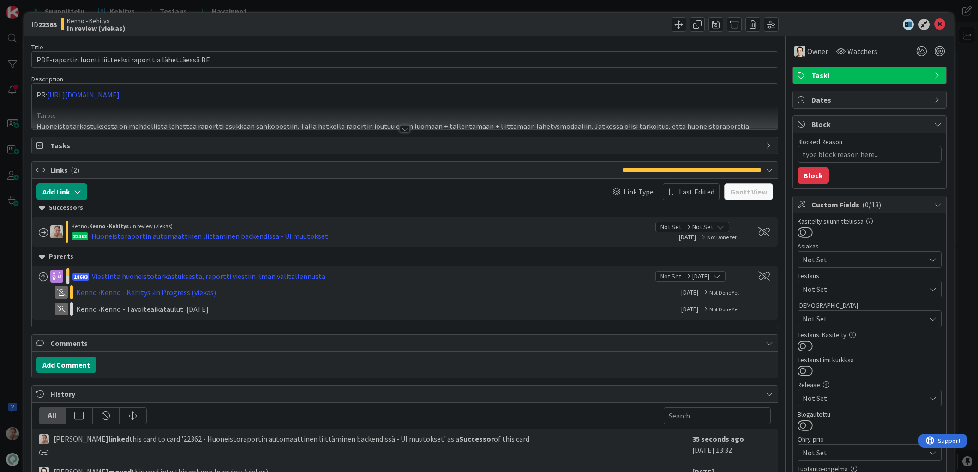
click at [252, 102] on p at bounding box center [404, 105] width 737 height 11
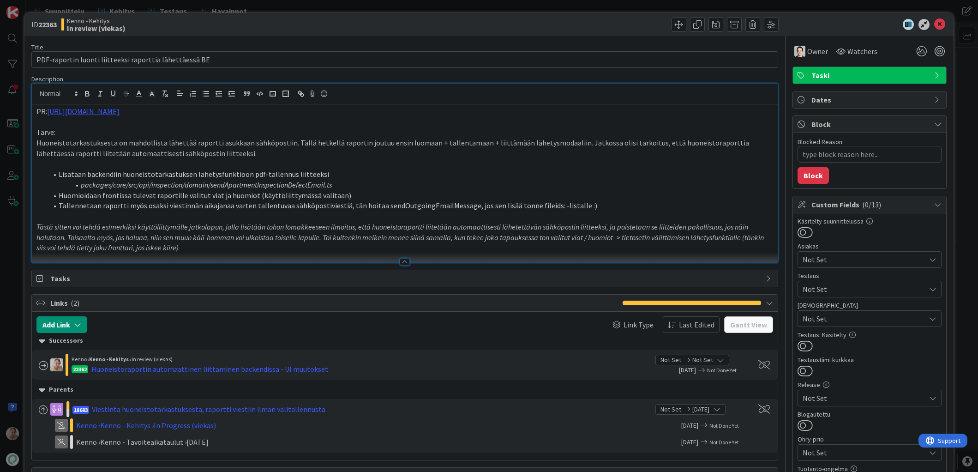
drag, startPoint x: 209, startPoint y: 115, endPoint x: 5, endPoint y: 109, distance: 203.7
click at [5, 109] on div "ID 22363 Kenno - Kehitys In review (viekas) Title 55 / 128 PDF-raportin luonti …" at bounding box center [489, 236] width 978 height 472
copy p "PR: https://github.com/pandiafi/kenno/pull/8229"
click at [900, 24] on icon at bounding box center [939, 24] width 11 height 11
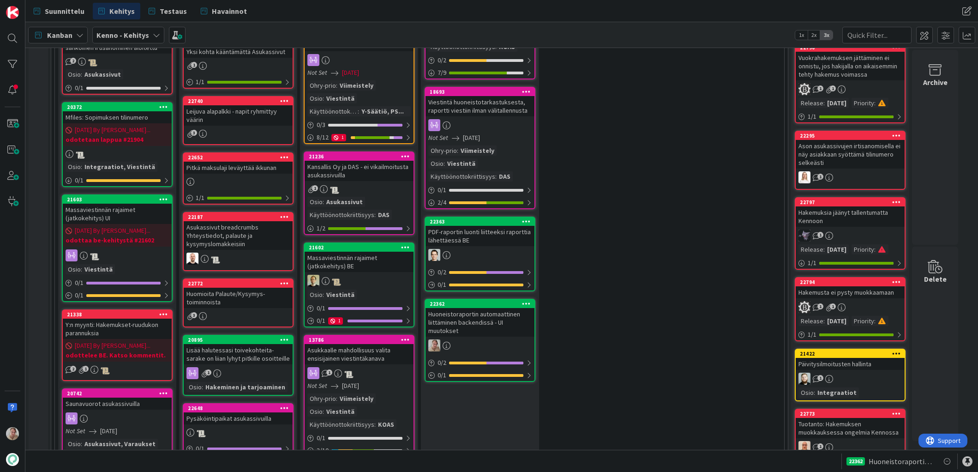
click at [484, 100] on div "Viestintä huoneistotarkastuksesta, raportti viestiin ilman välitallennusta" at bounding box center [480, 106] width 109 height 20
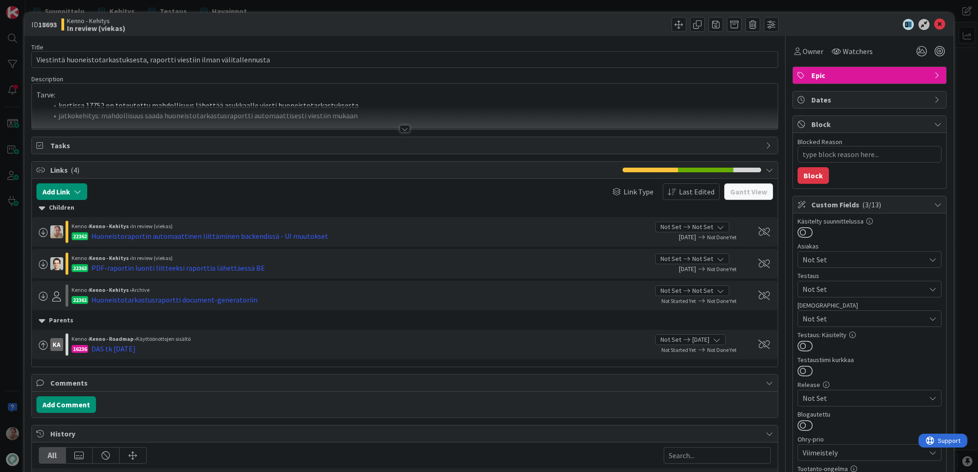
click at [183, 96] on p "Tarve:" at bounding box center [404, 95] width 737 height 11
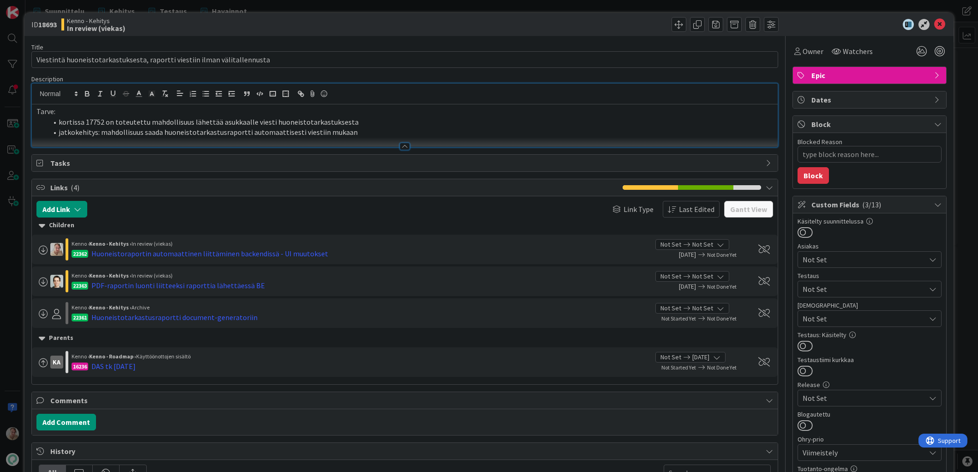
click at [344, 123] on li "kortissa 17752 on toteutettu mahdollisuus lähettää asukkaalle viesti huoneistot…" at bounding box center [411, 122] width 726 height 11
click at [368, 127] on li "jatkokehitys: mahdollisuus saada huoneistotarkastusraportti automaattisesti vie…" at bounding box center [411, 132] width 726 height 11
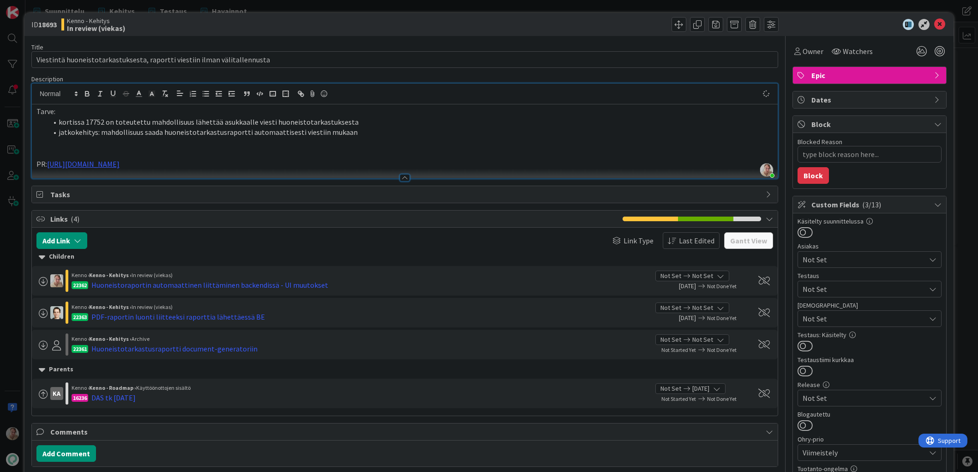
type textarea "x"
click at [900, 25] on icon at bounding box center [939, 24] width 11 height 11
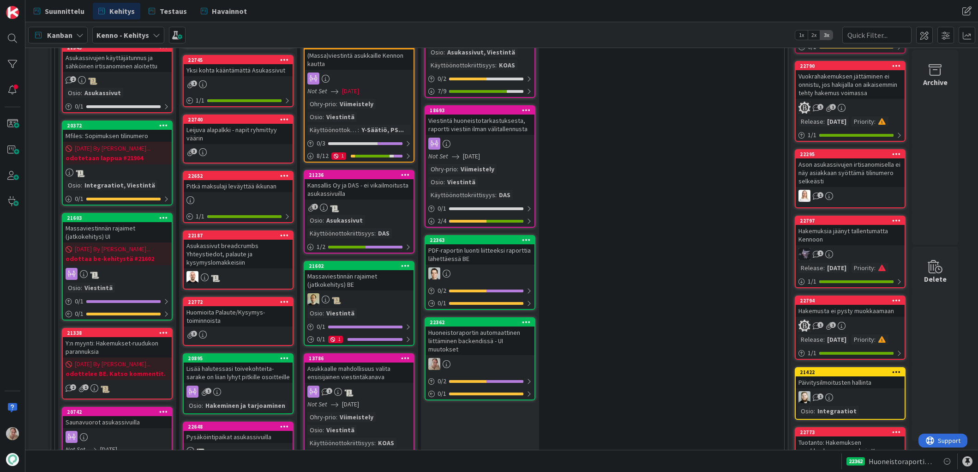
scroll to position [643, 0]
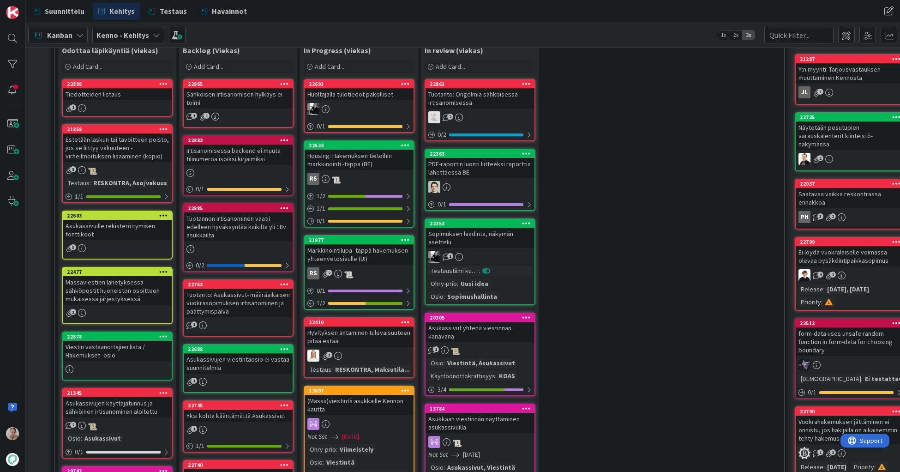
scroll to position [278, 0]
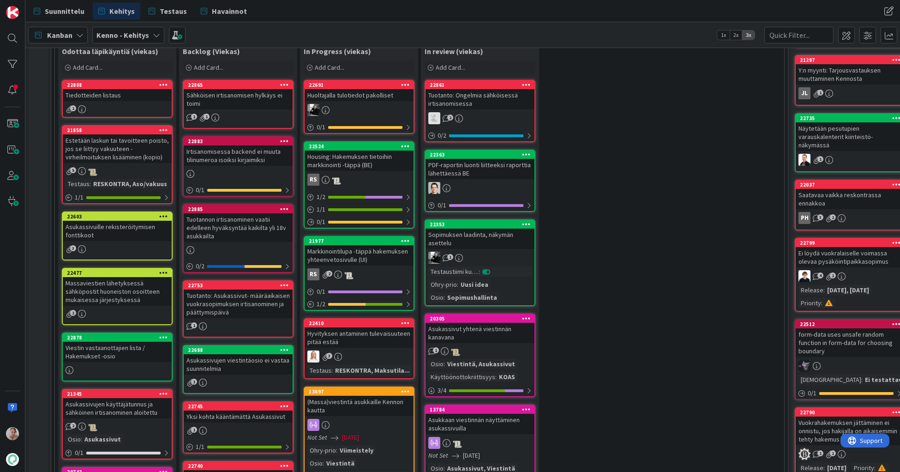
click at [89, 90] on div "Tiedotteiden listaus" at bounding box center [117, 95] width 109 height 12
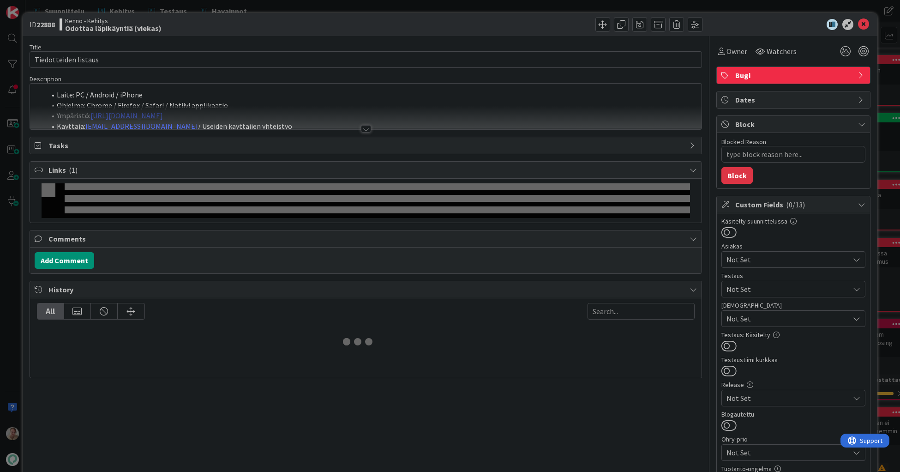
type textarea "x"
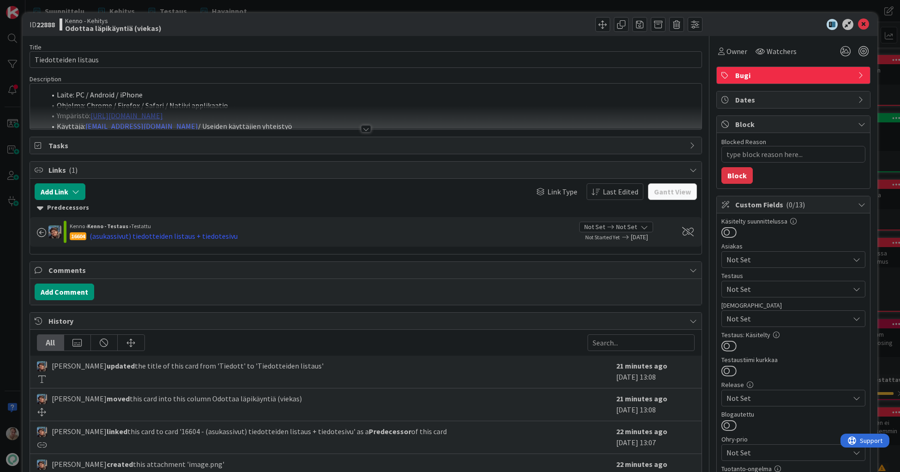
click at [315, 117] on div at bounding box center [366, 118] width 672 height 24
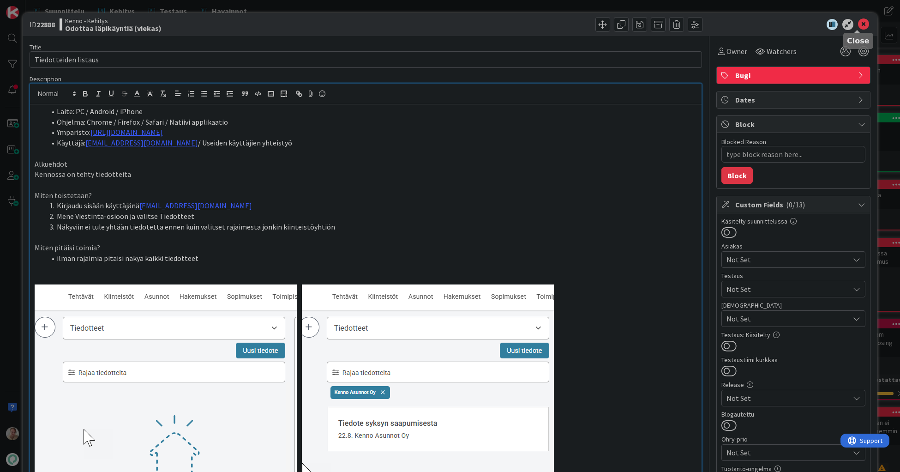
click at [858, 28] on icon at bounding box center [863, 24] width 11 height 11
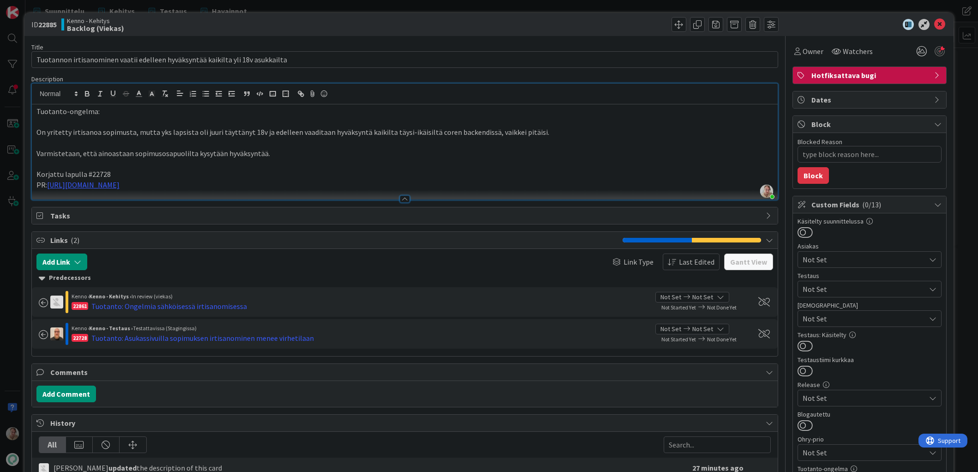
scroll to position [279, 0]
click at [936, 27] on icon at bounding box center [939, 24] width 11 height 11
